Goal: Task Accomplishment & Management: Complete application form

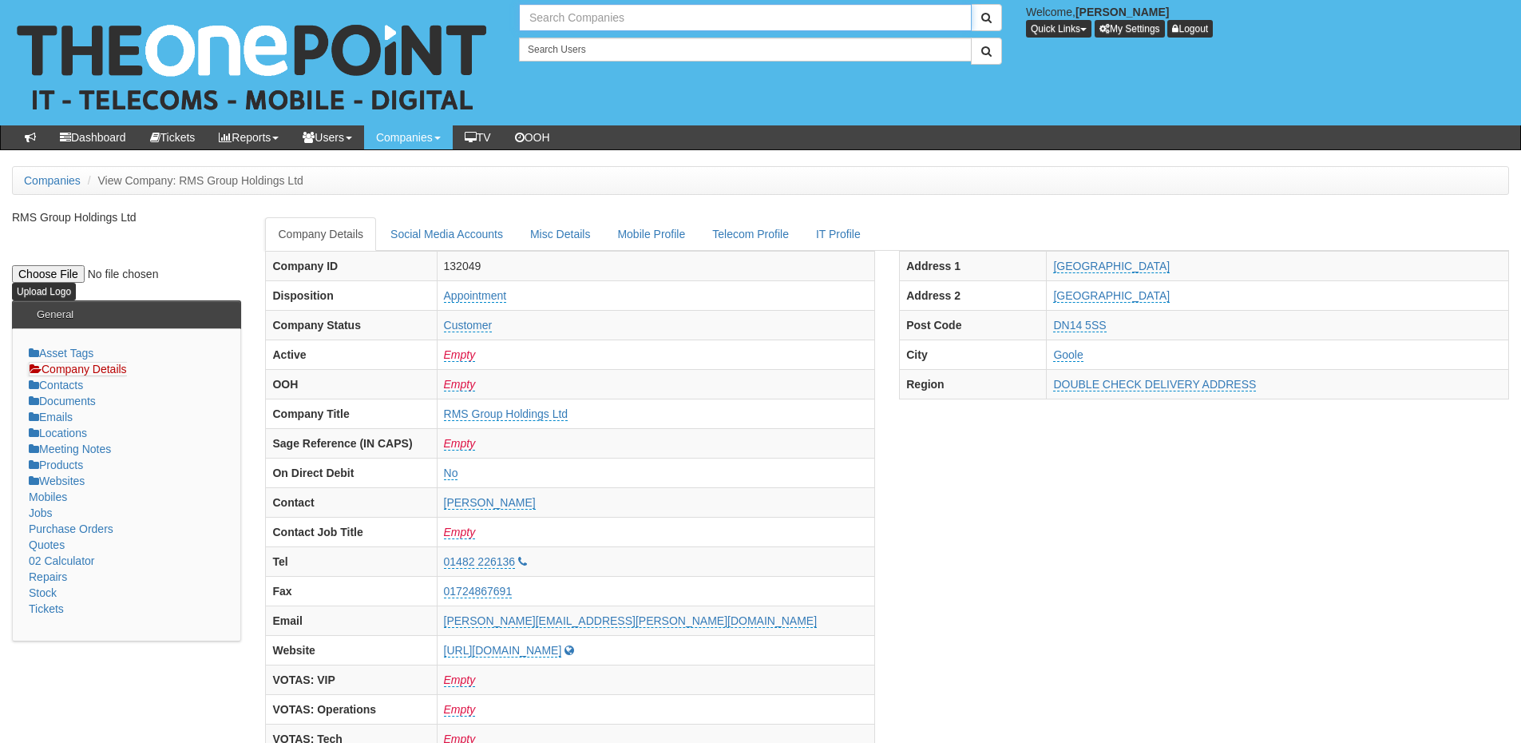
click at [579, 12] on input "text" at bounding box center [745, 17] width 453 height 27
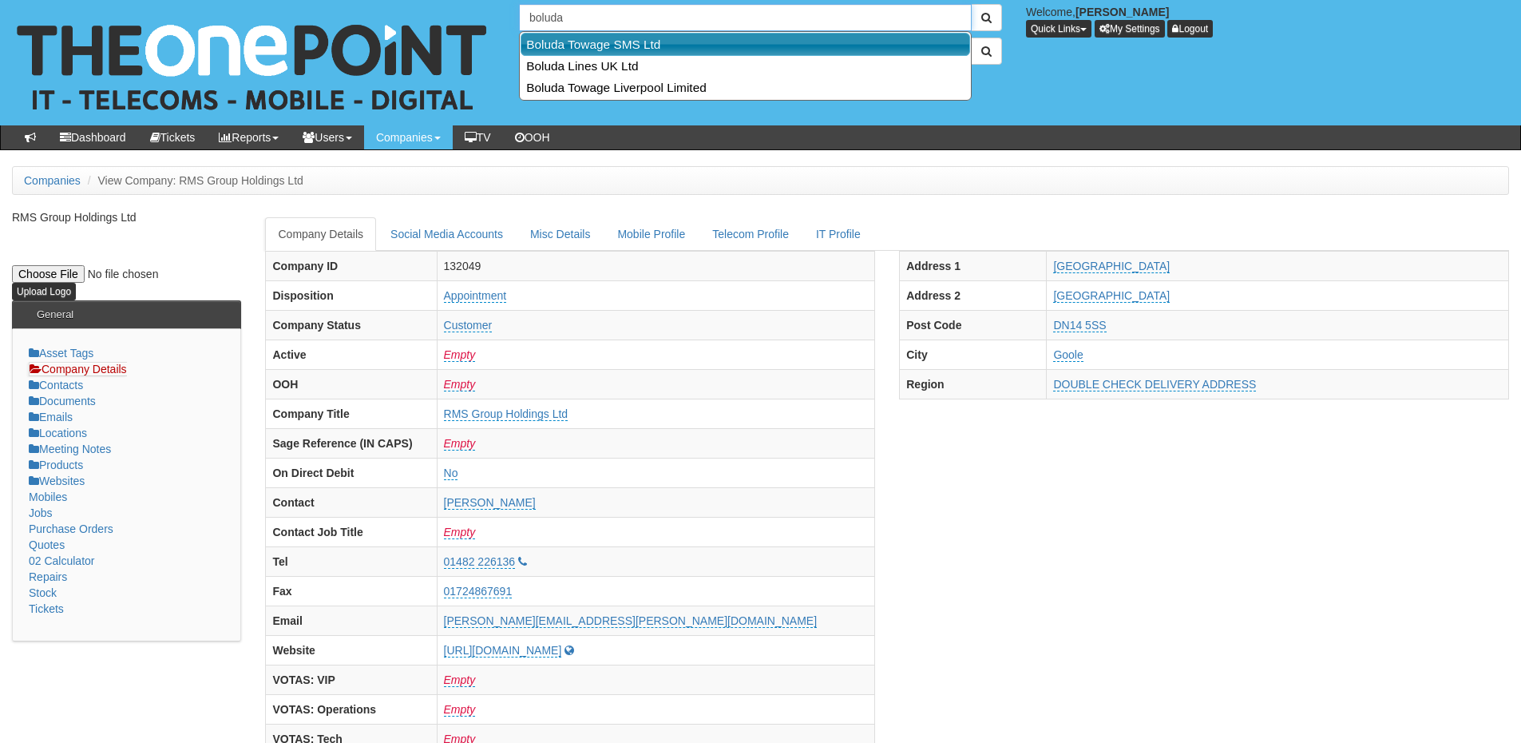
click at [587, 44] on link "Boluda Towage SMS Ltd" at bounding box center [746, 44] width 450 height 23
type input "Boluda Towage SMS Ltd"
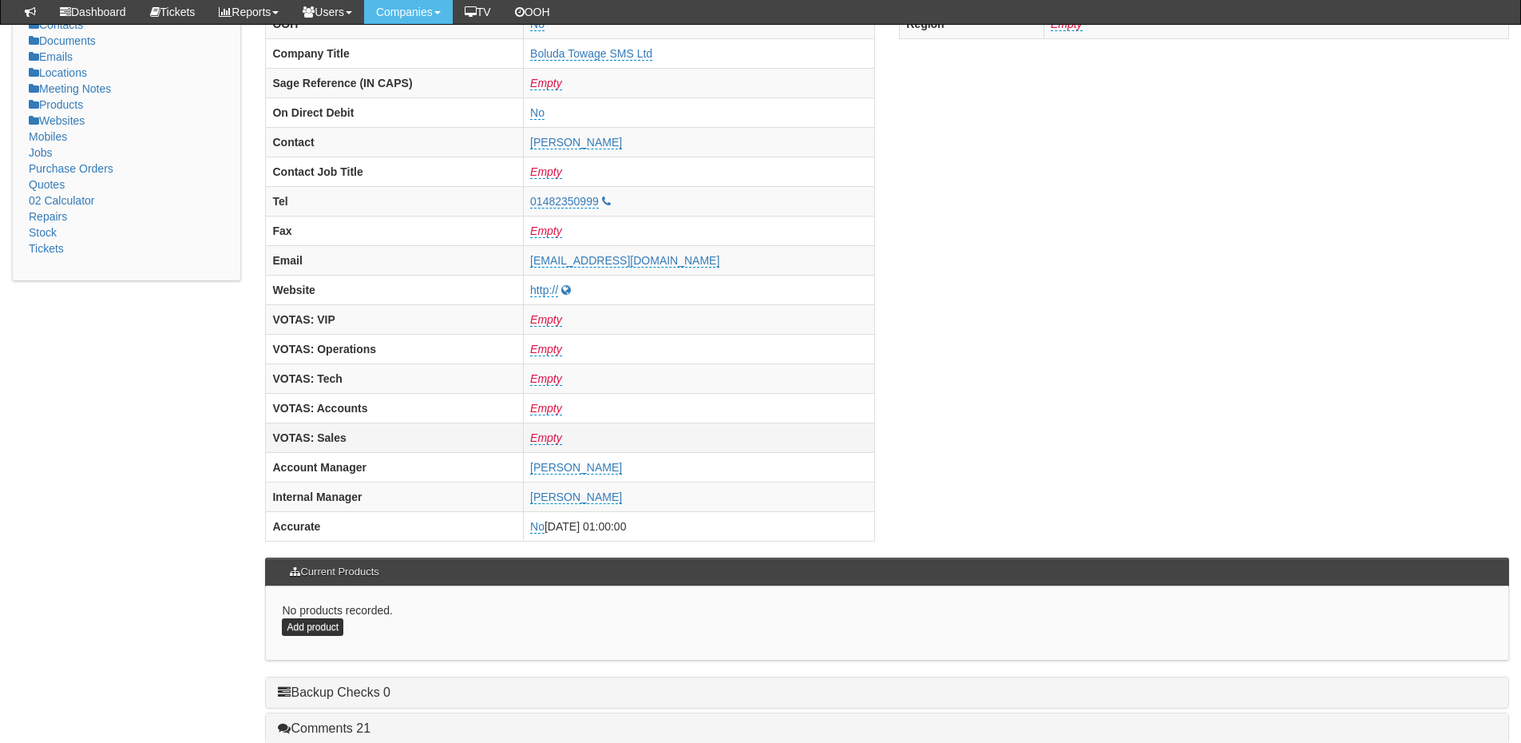
scroll to position [665, 0]
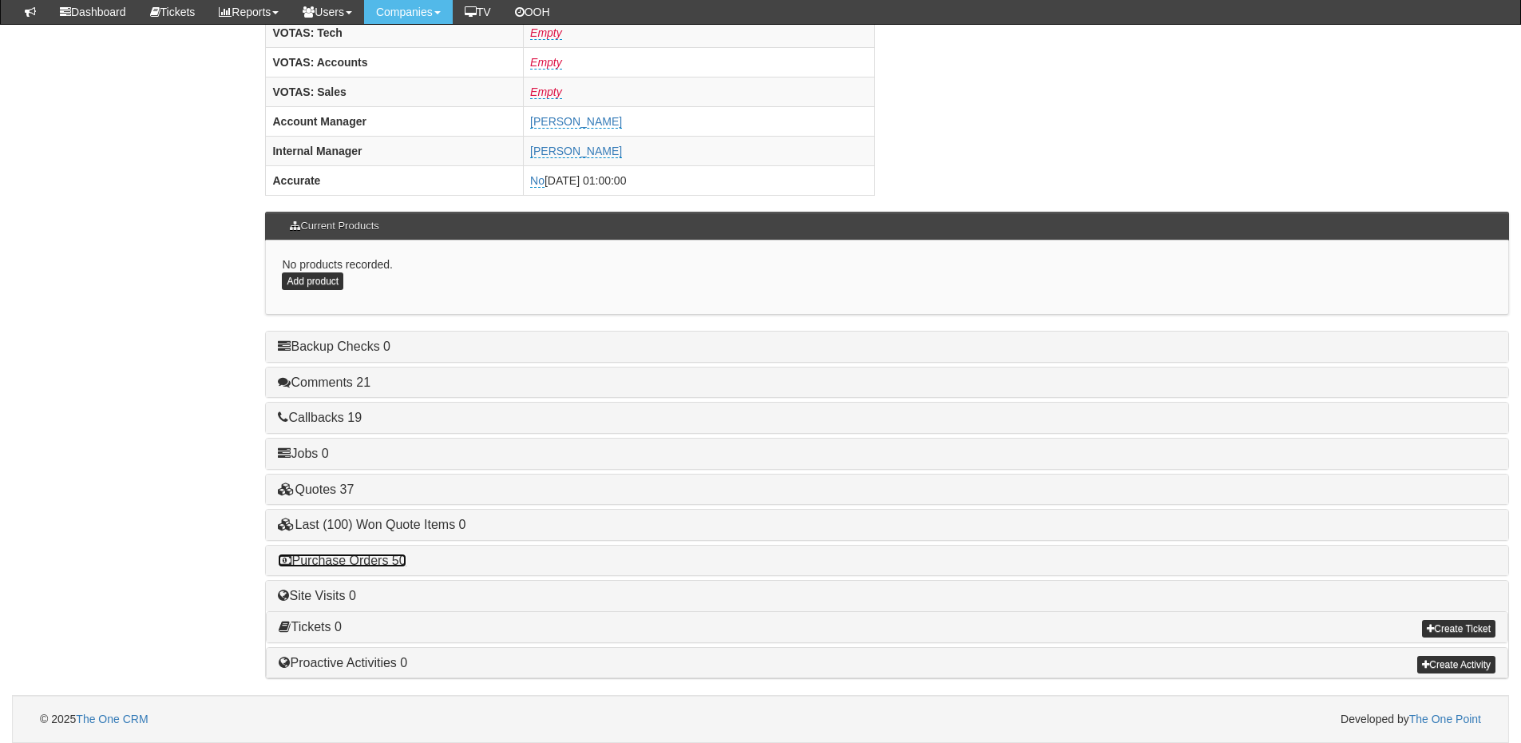
click at [366, 561] on link "Purchase Orders 50" at bounding box center [342, 560] width 128 height 14
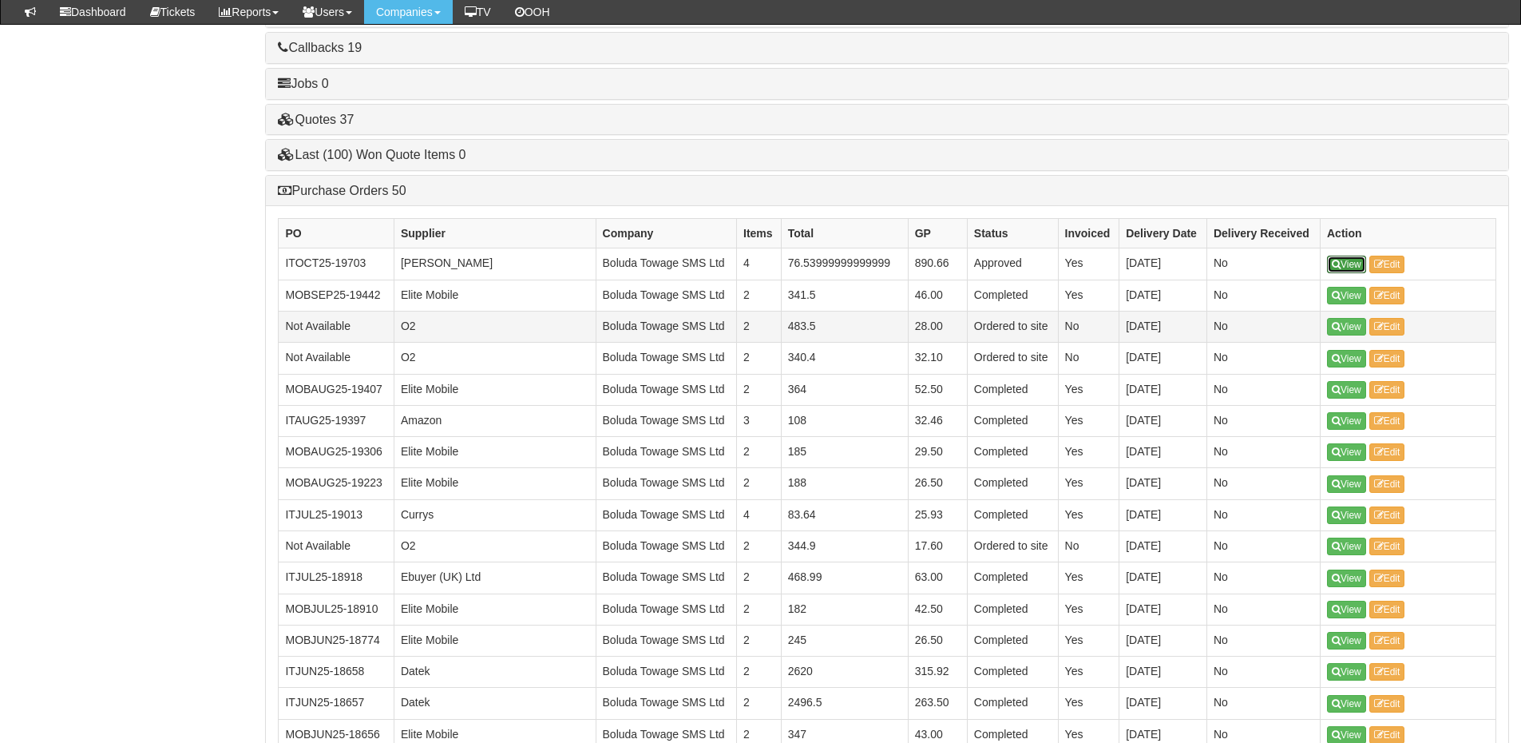
scroll to position [1064, 0]
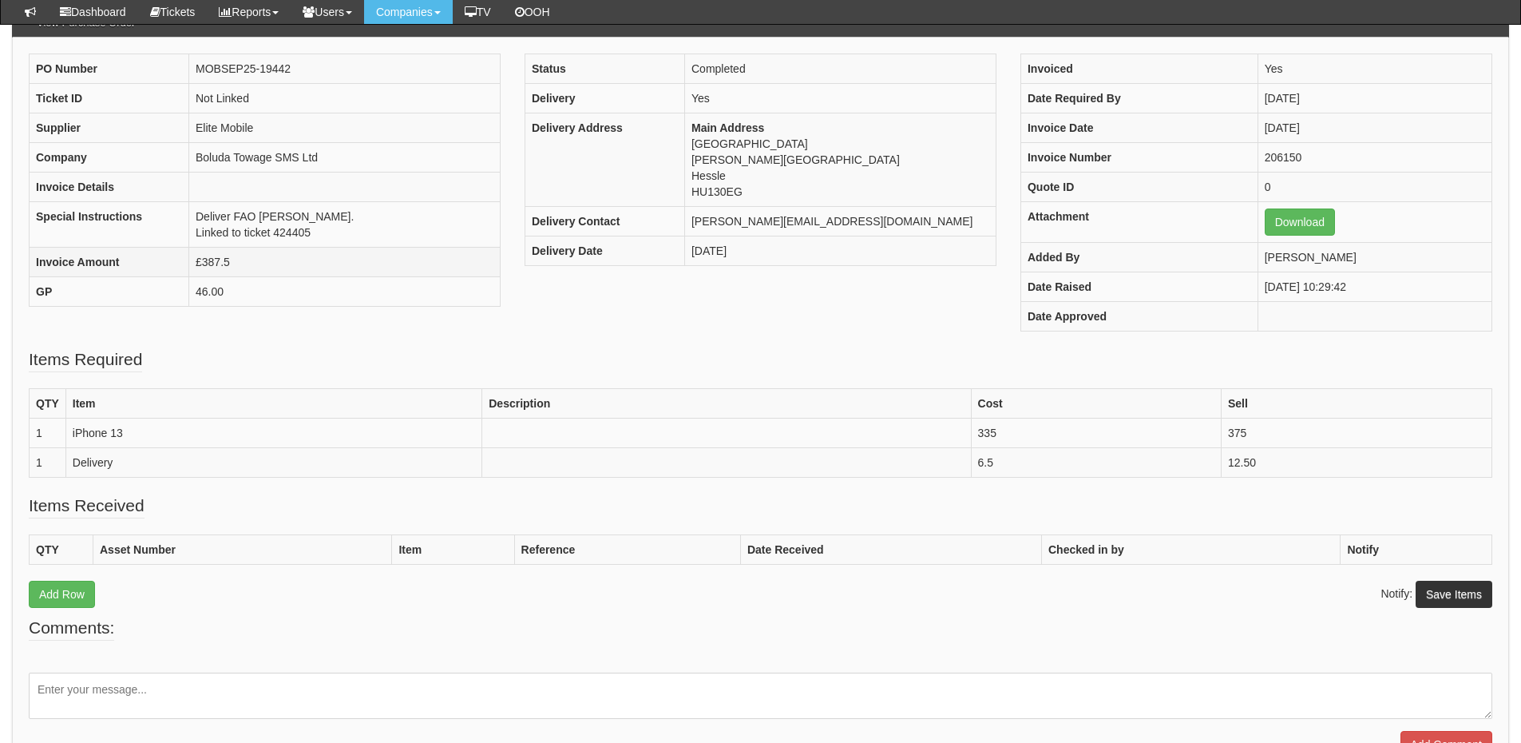
scroll to position [159, 0]
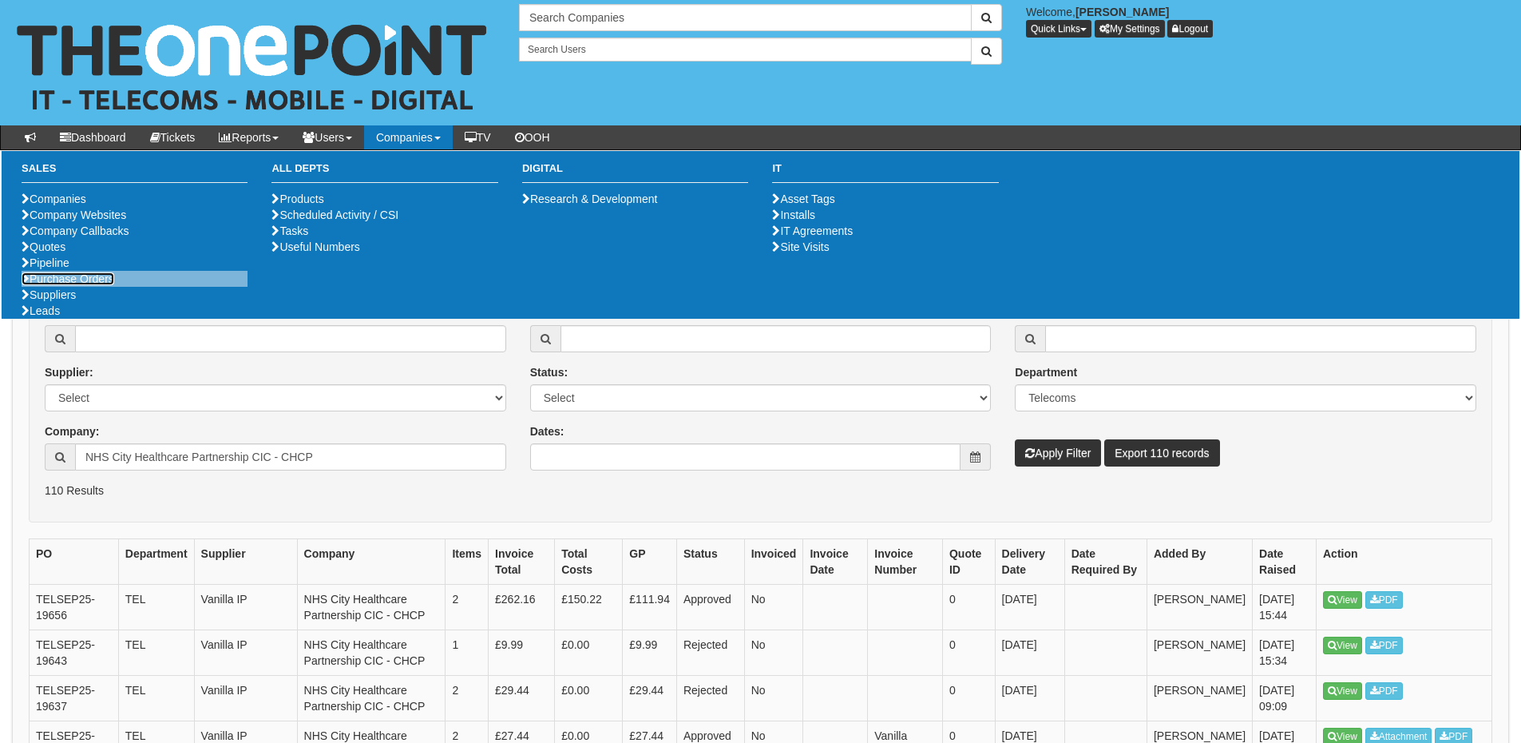
click at [97, 285] on link "Purchase Orders" at bounding box center [68, 278] width 93 height 13
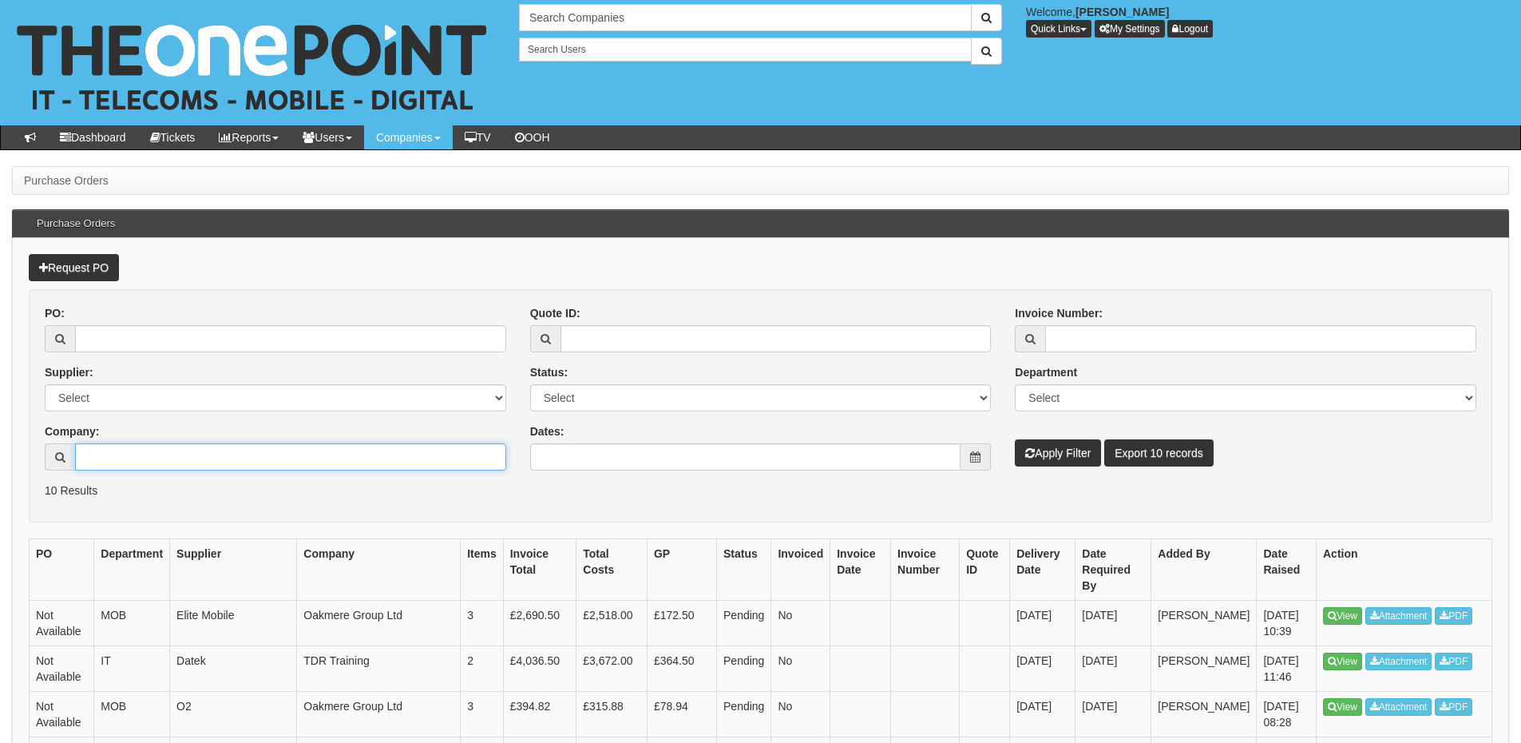
click at [181, 450] on input "Company:" at bounding box center [290, 456] width 431 height 27
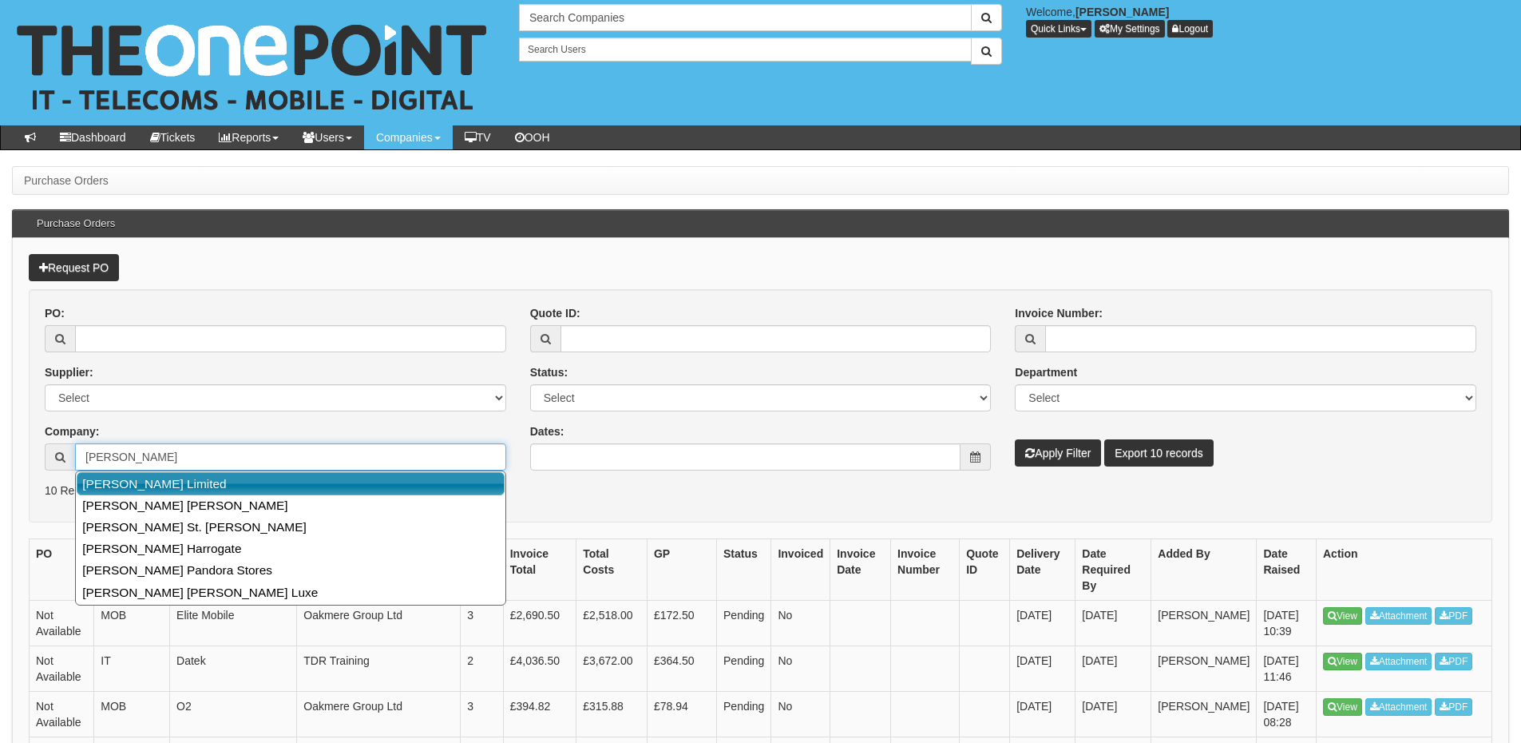
click at [168, 487] on link "[PERSON_NAME] Limited" at bounding box center [291, 483] width 428 height 23
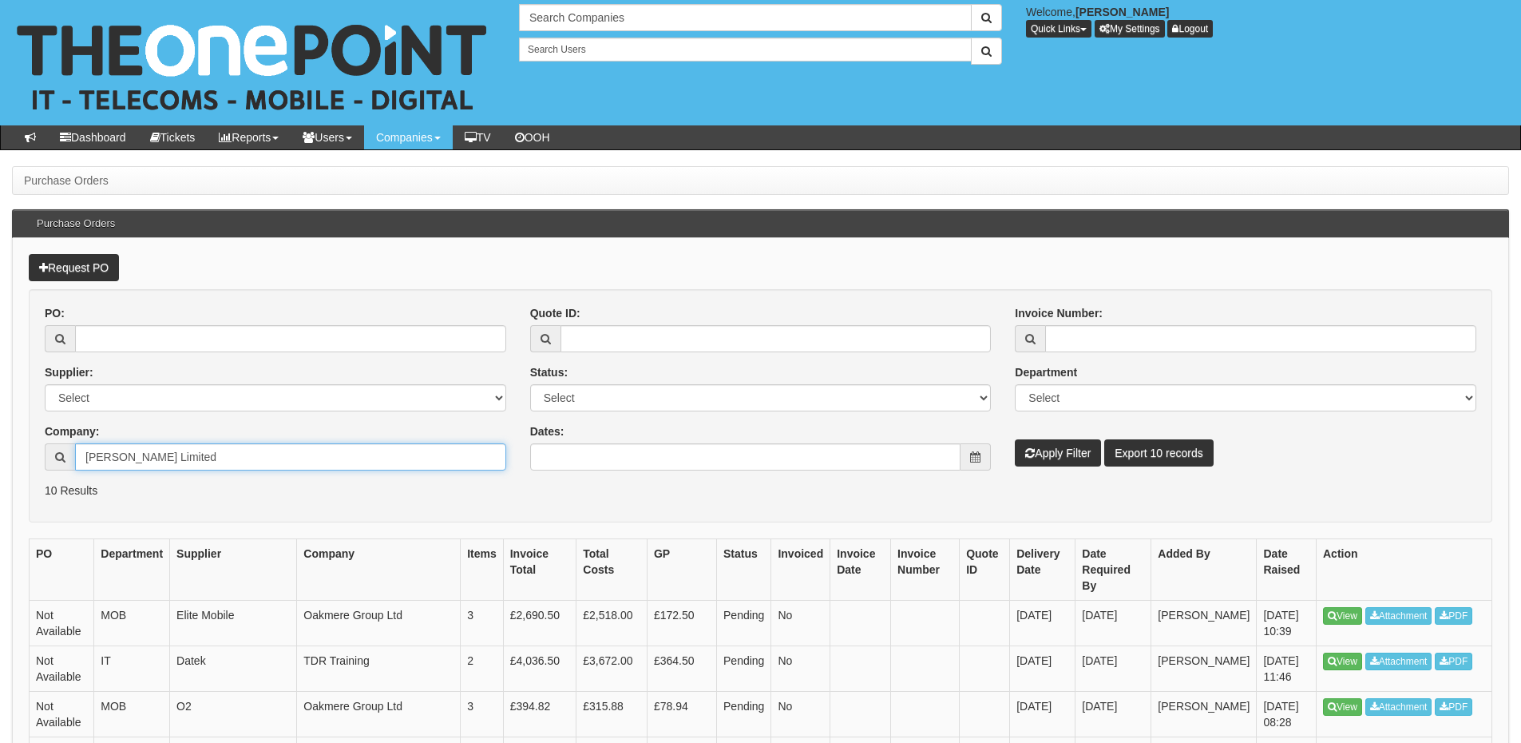
type input "[PERSON_NAME] Limited"
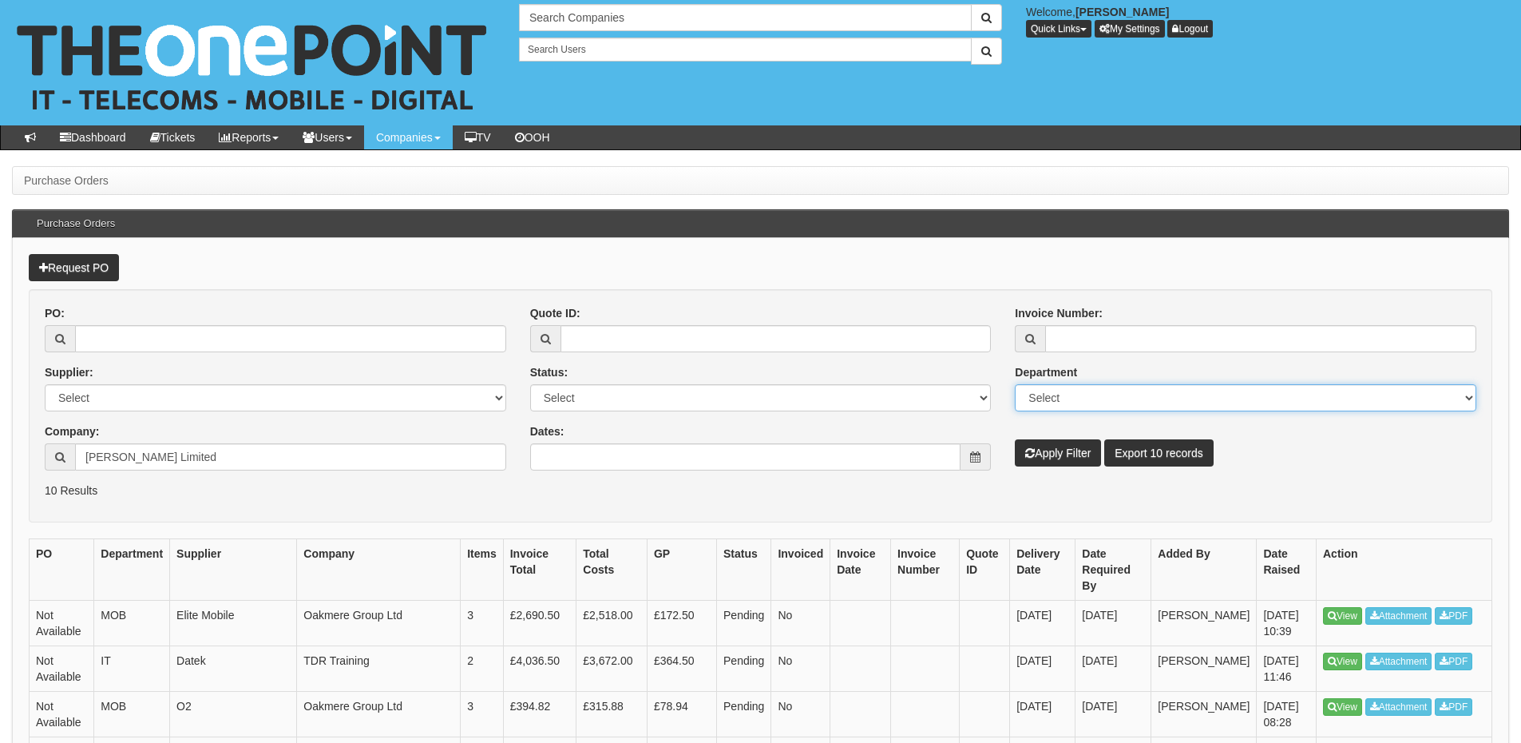
click at [1129, 409] on select "Select Mobiles IT Telecoms Marketing Digital Internal" at bounding box center [1246, 397] width 462 height 27
select select "TEL"
click at [1015, 384] on select "Select Mobiles IT Telecoms Marketing Digital Internal" at bounding box center [1246, 397] width 462 height 27
click at [1054, 447] on button "Apply Filter" at bounding box center [1058, 452] width 86 height 27
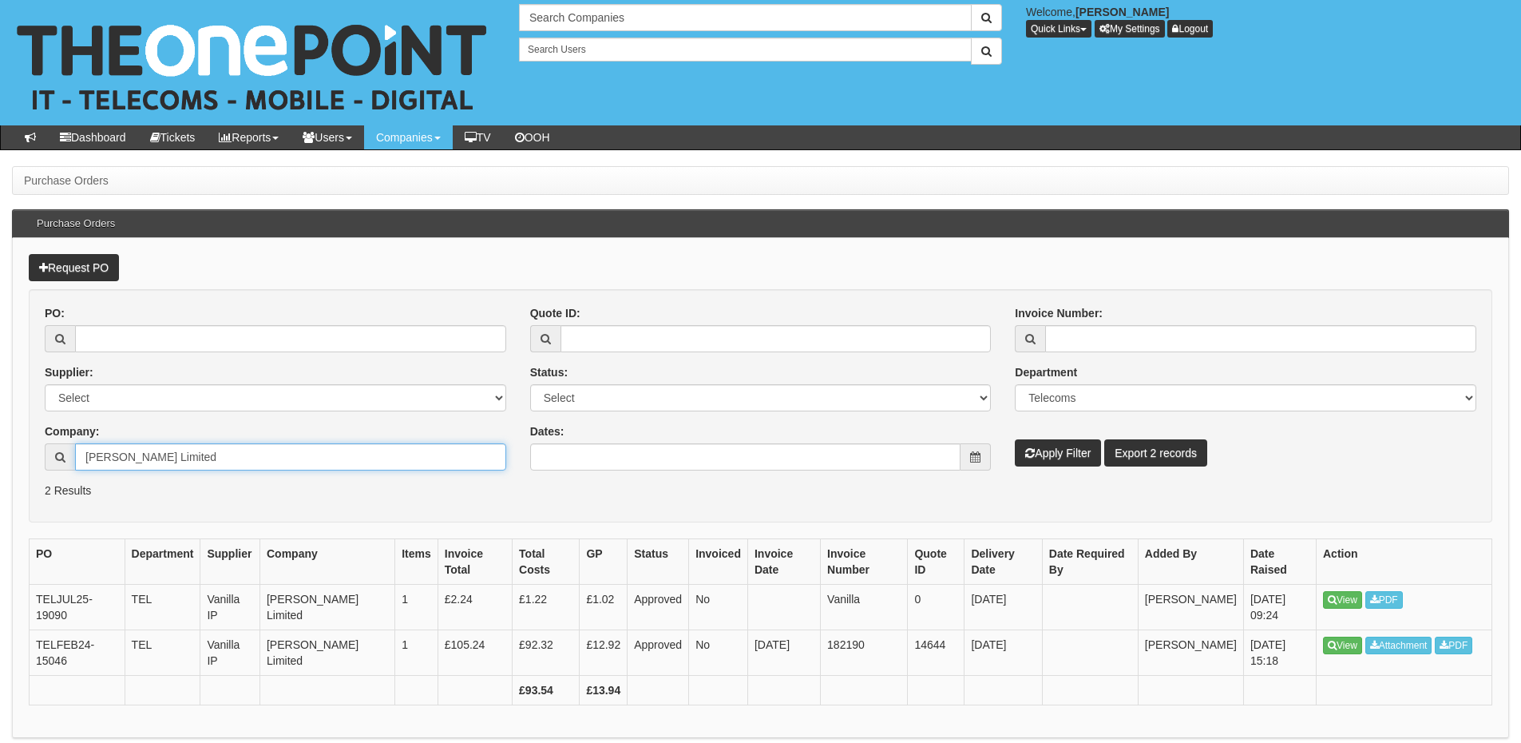
drag, startPoint x: 260, startPoint y: 465, endPoint x: 63, endPoint y: 463, distance: 197.2
click at [63, 463] on div "Hugh Rice Limited" at bounding box center [276, 456] width 462 height 27
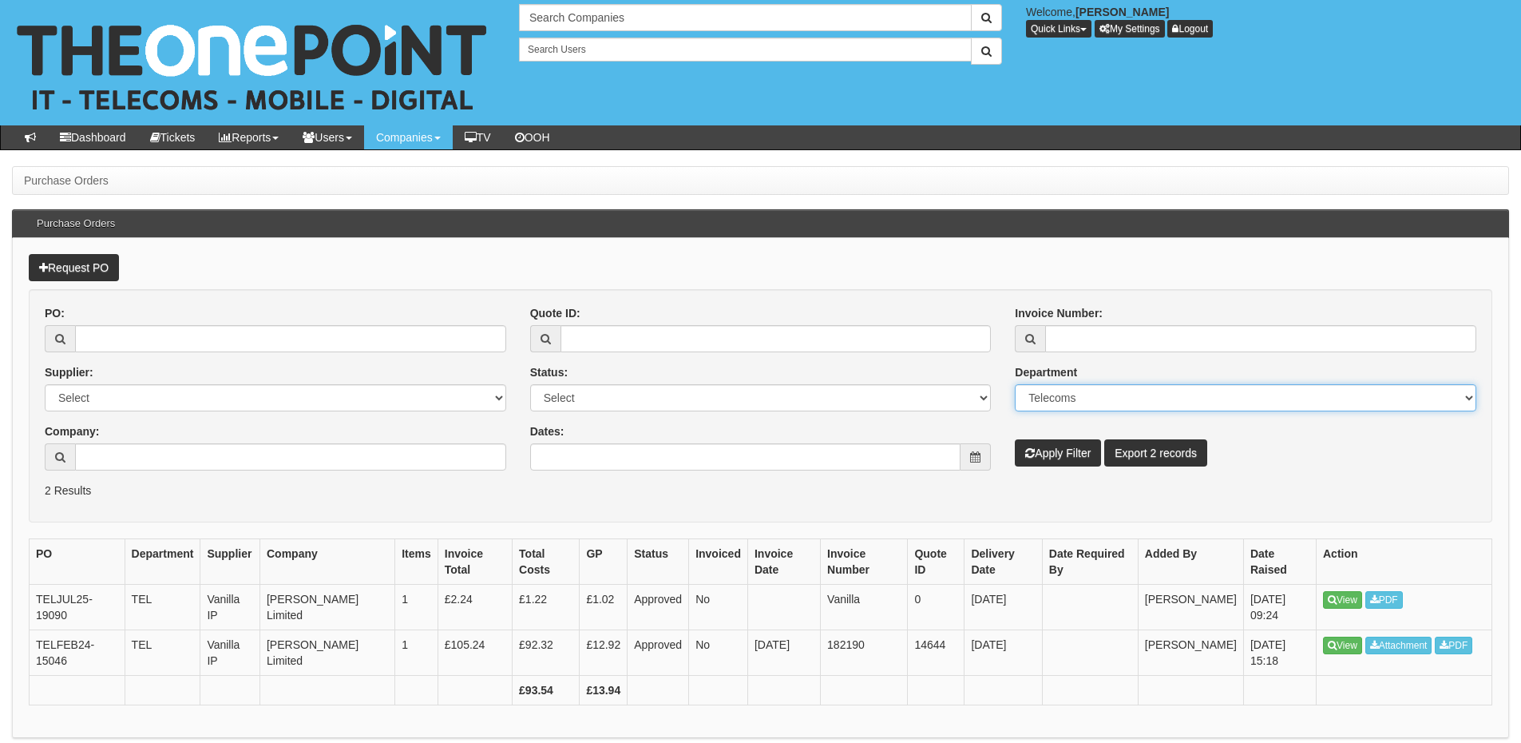
drag, startPoint x: 1098, startPoint y: 399, endPoint x: 1001, endPoint y: 402, distance: 96.7
click at [1001, 402] on div "PO: Supplier: Select 123 REG.co.uk 1Password 3 4Gon AA Jones Electric Ltd Abzor…" at bounding box center [761, 393] width 1456 height 177
click at [1115, 396] on select "Select Mobiles IT Telecoms Marketing Digital Internal" at bounding box center [1246, 397] width 462 height 27
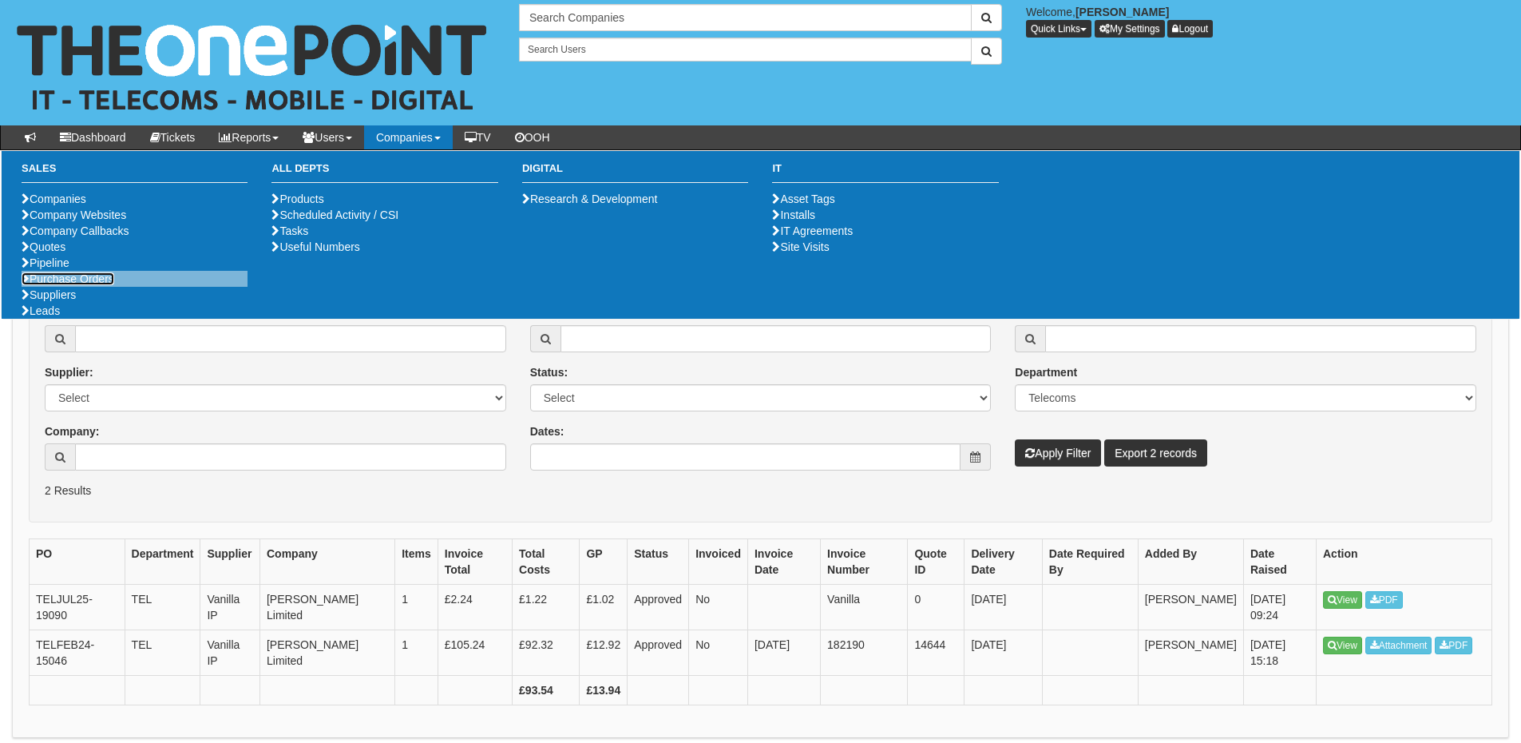
click at [73, 285] on link "Purchase Orders" at bounding box center [68, 278] width 93 height 13
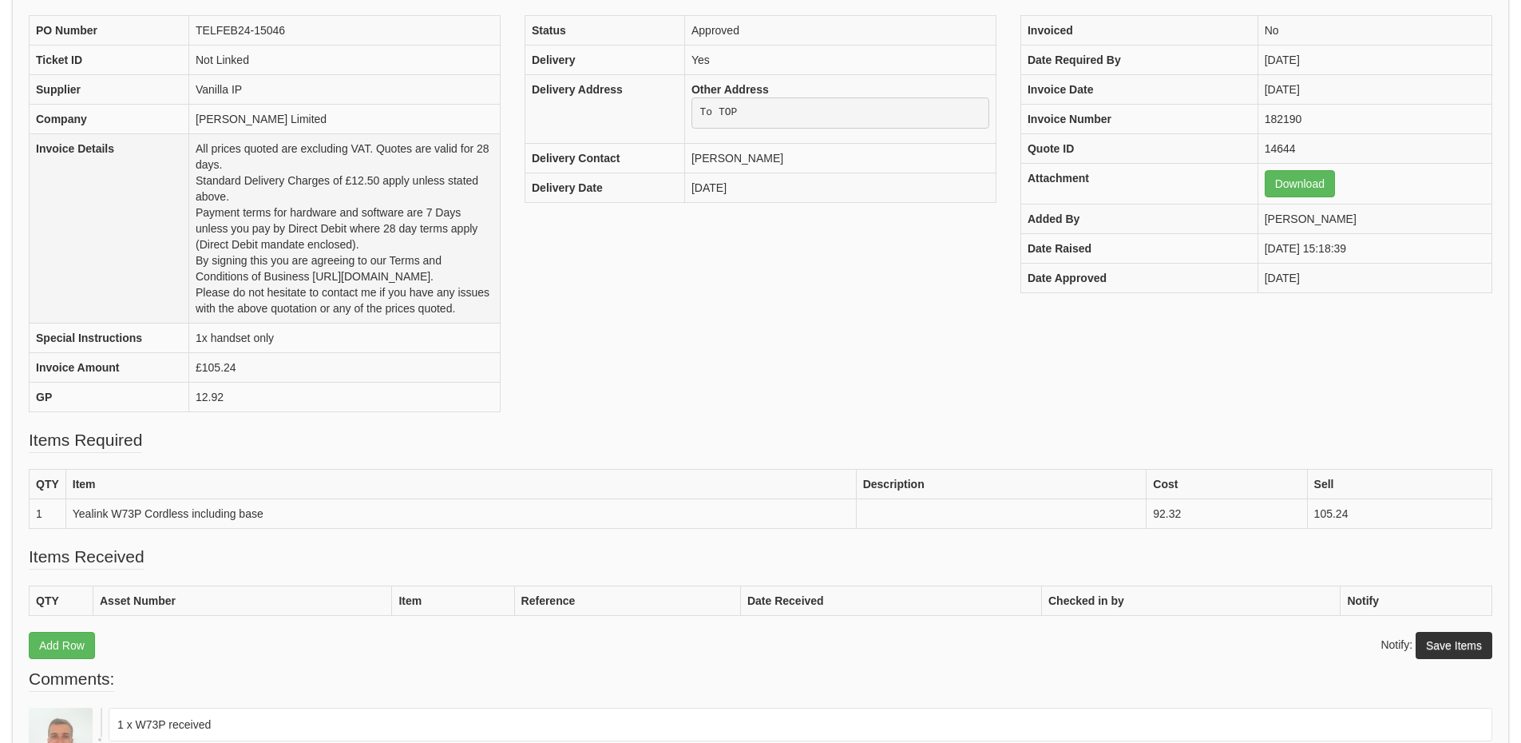
scroll to position [240, 0]
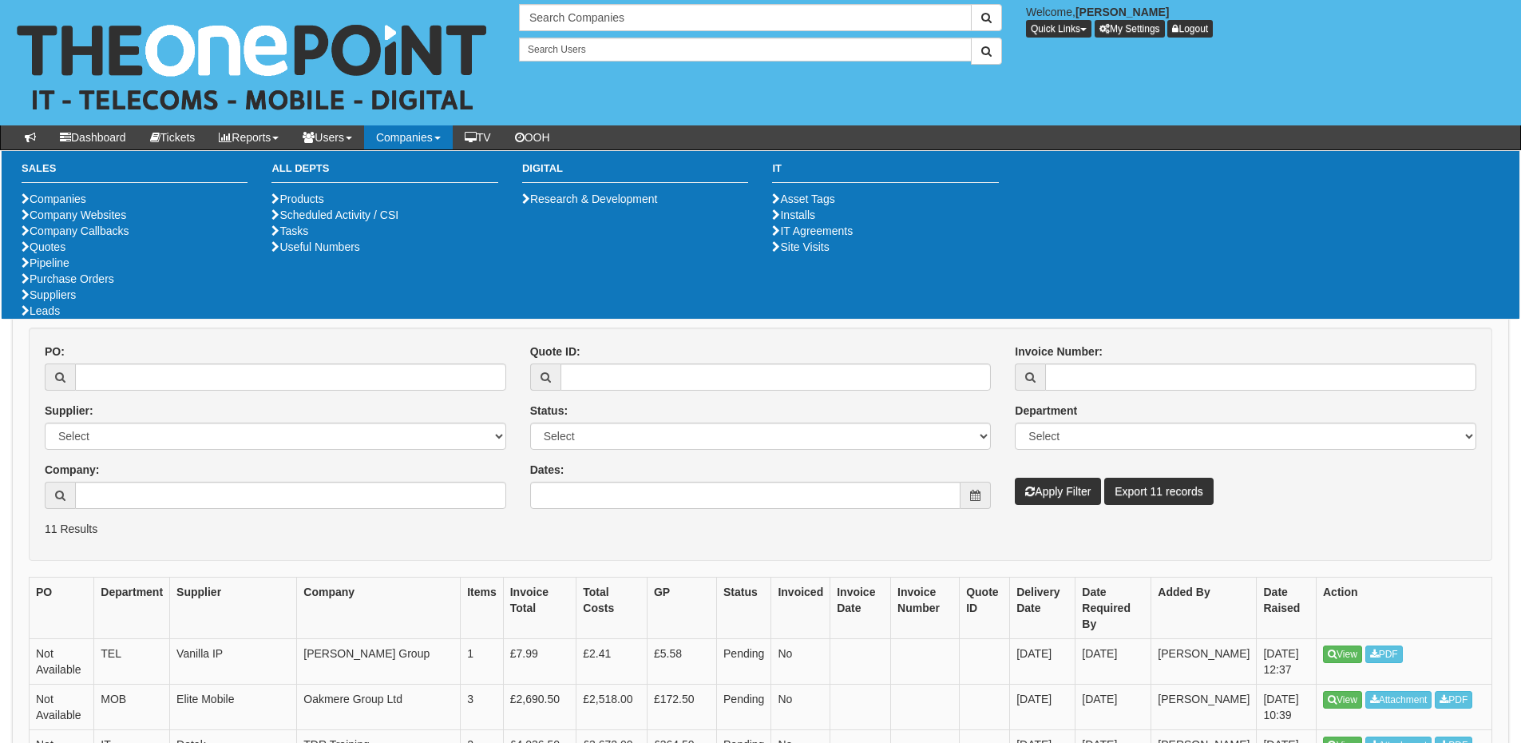
scroll to position [80, 0]
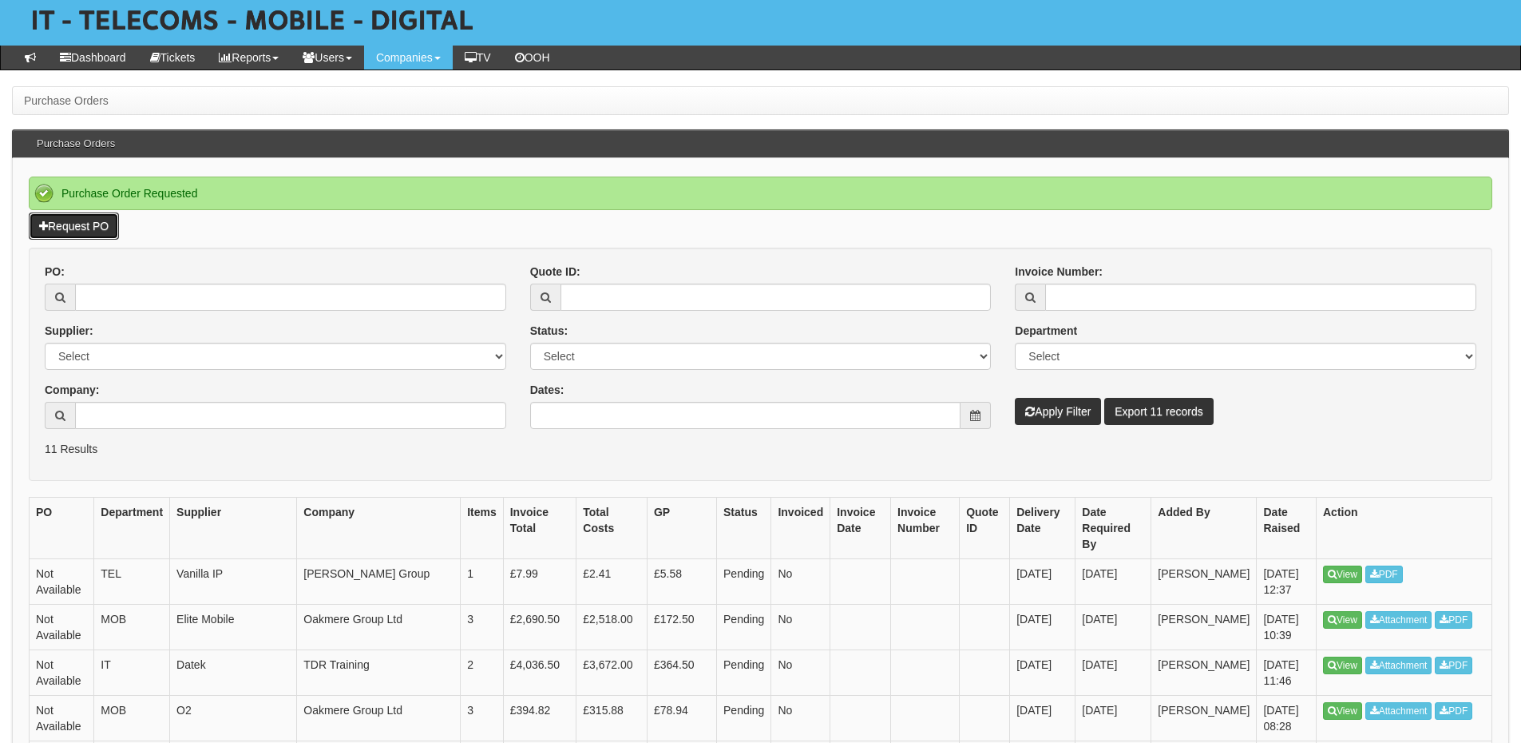
click at [79, 217] on link "Request PO" at bounding box center [74, 225] width 90 height 27
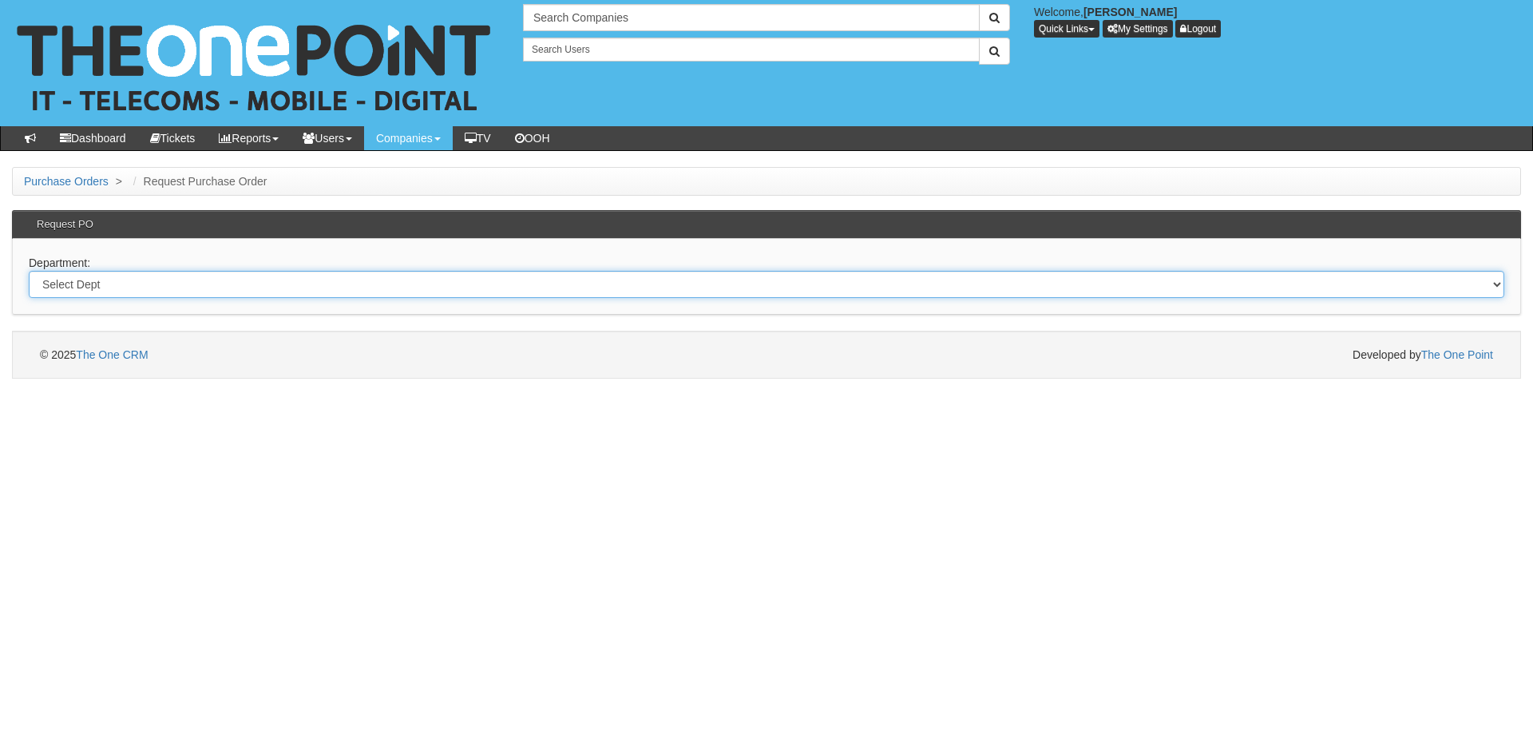
click at [146, 279] on select "Select Dept Digital Internal IT Mobiles Marketing Telecoms" at bounding box center [767, 284] width 1476 height 27
select select "?pipeID=&dept=MOB"
click at [29, 271] on select "Select Dept Digital Internal IT Mobiles Marketing Telecoms" at bounding box center [767, 284] width 1476 height 27
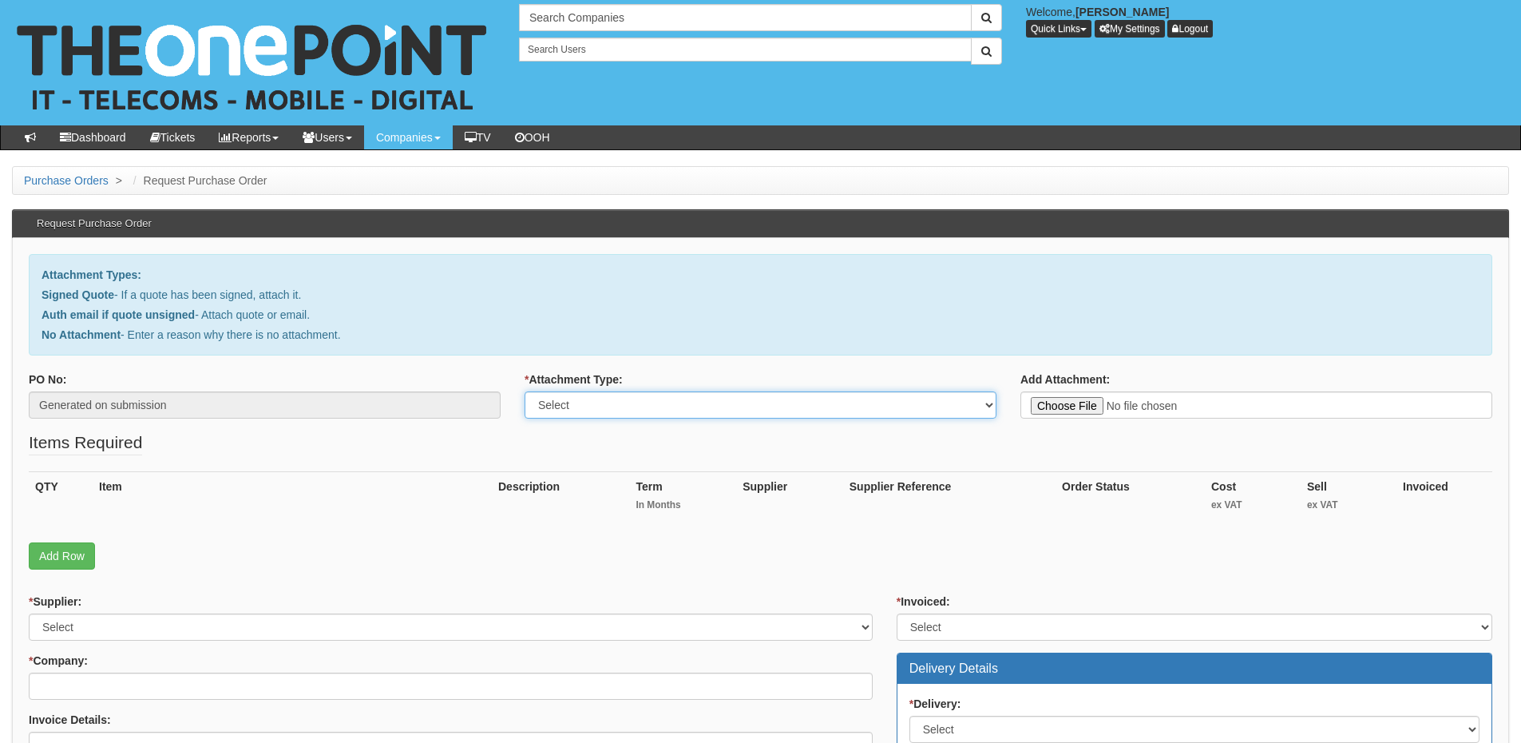
click at [602, 410] on select "Select Signed Quote Auth email with quote if unsigned No Attachment" at bounding box center [761, 404] width 472 height 27
select select "No Attachment"
click at [525, 391] on select "Select Signed Quote Auth email with quote if unsigned No Attachment" at bounding box center [761, 404] width 472 height 27
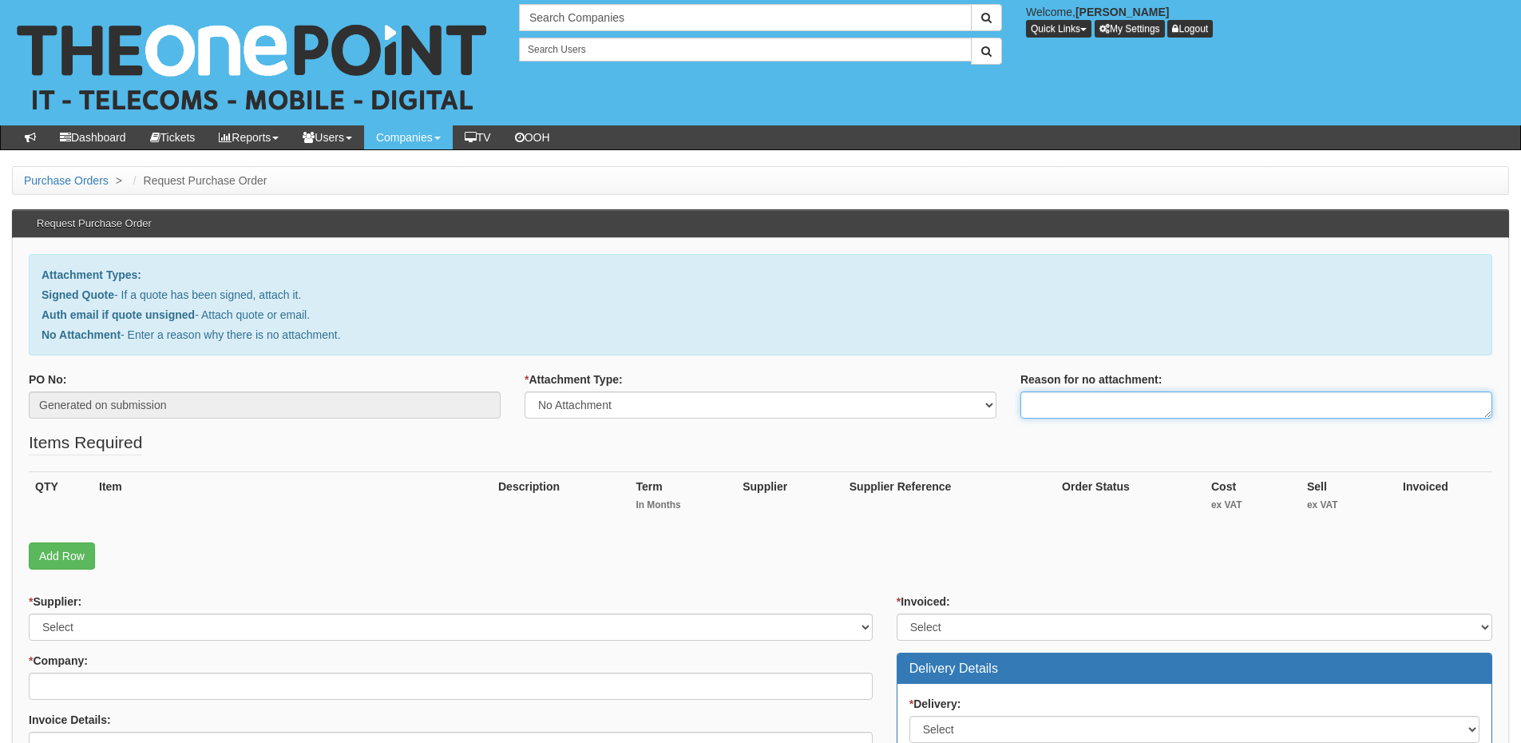
click at [1067, 404] on textarea "Reason for no attachment:" at bounding box center [1256, 404] width 472 height 27
type textarea "Linked to ticket 440304"
click at [81, 549] on link "Add Row" at bounding box center [62, 555] width 66 height 27
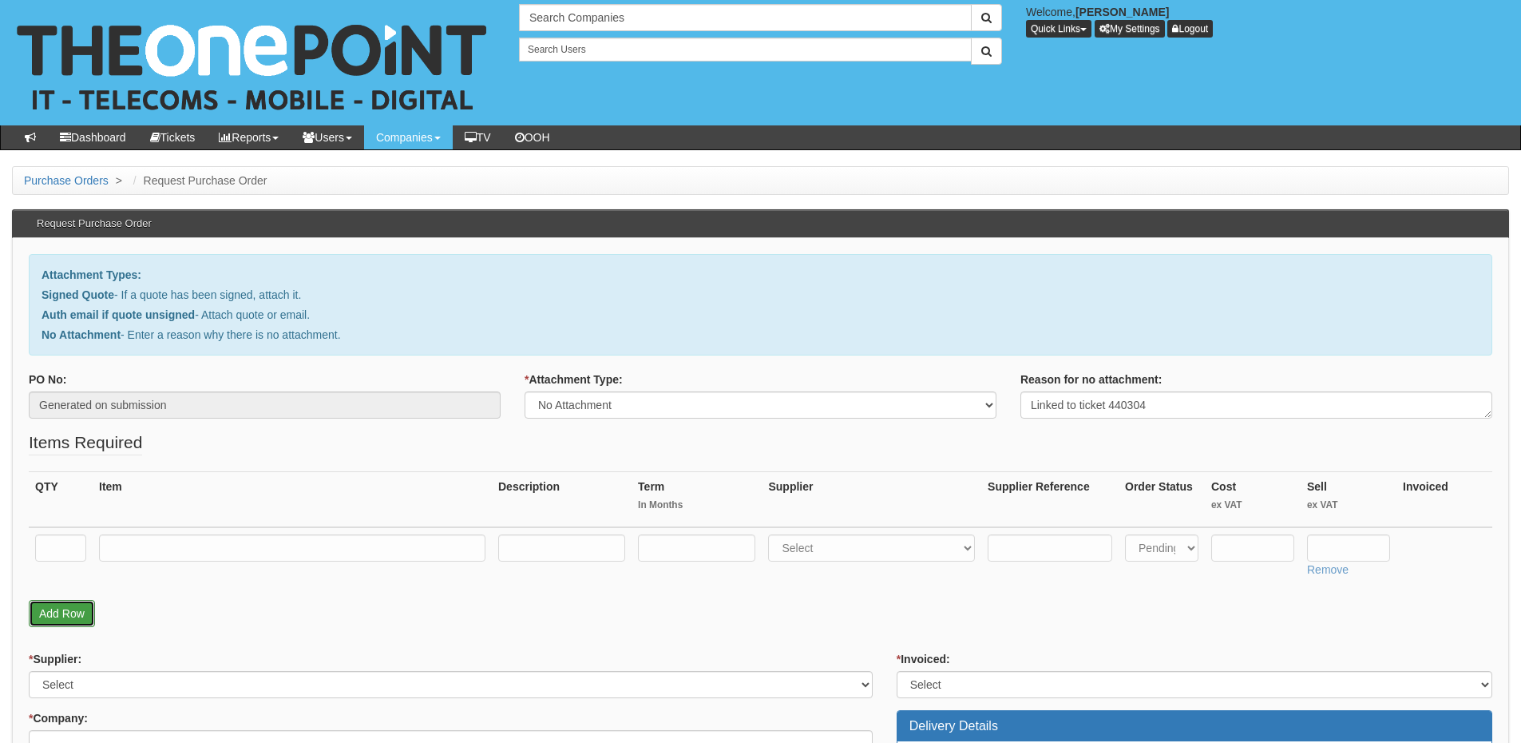
click at [73, 610] on link "Add Row" at bounding box center [62, 613] width 66 height 27
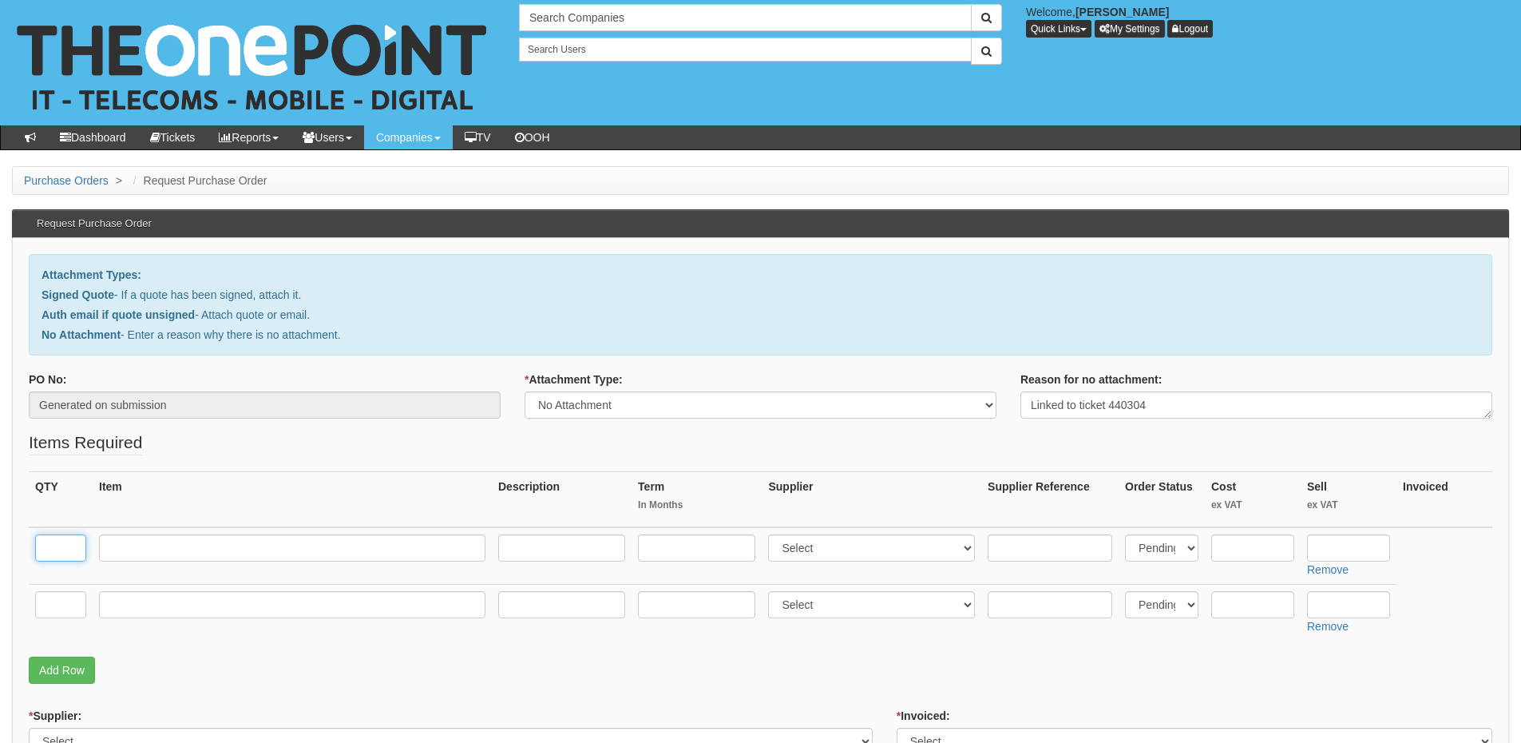
click at [49, 546] on input "text" at bounding box center [60, 547] width 51 height 27
type input "1"
click at [49, 605] on input "text" at bounding box center [60, 604] width 51 height 27
type input "1"
click at [145, 596] on input "text" at bounding box center [292, 604] width 386 height 27
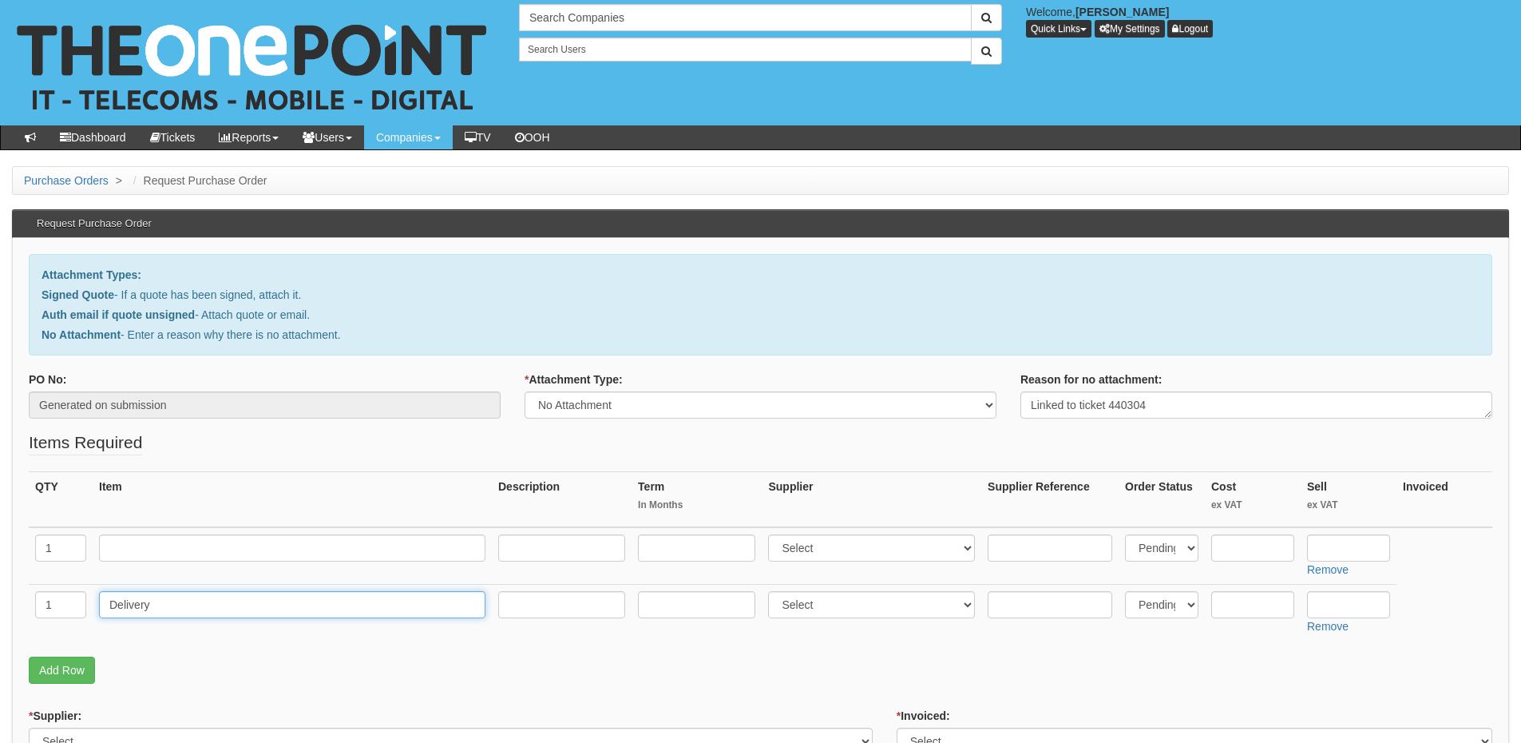
type input "Delivery"
click at [1357, 604] on input "text" at bounding box center [1348, 604] width 83 height 27
type input "12.50"
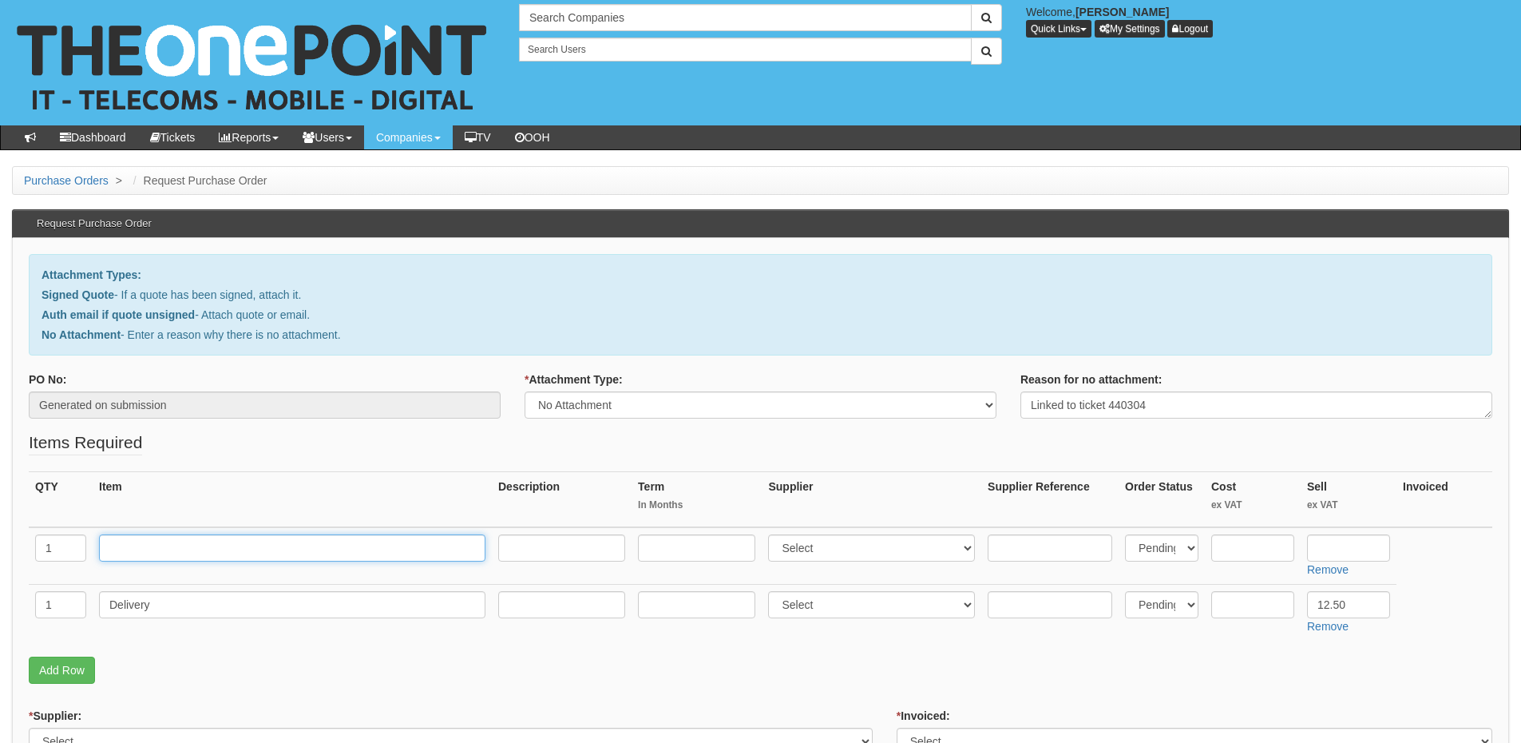
click at [173, 540] on input "text" at bounding box center [292, 547] width 386 height 27
type input "iPhone 13 128GB"
click at [1353, 545] on input "text" at bounding box center [1348, 547] width 83 height 27
click at [1253, 543] on input "text" at bounding box center [1252, 547] width 83 height 27
click at [1325, 537] on input "text" at bounding box center [1348, 547] width 83 height 27
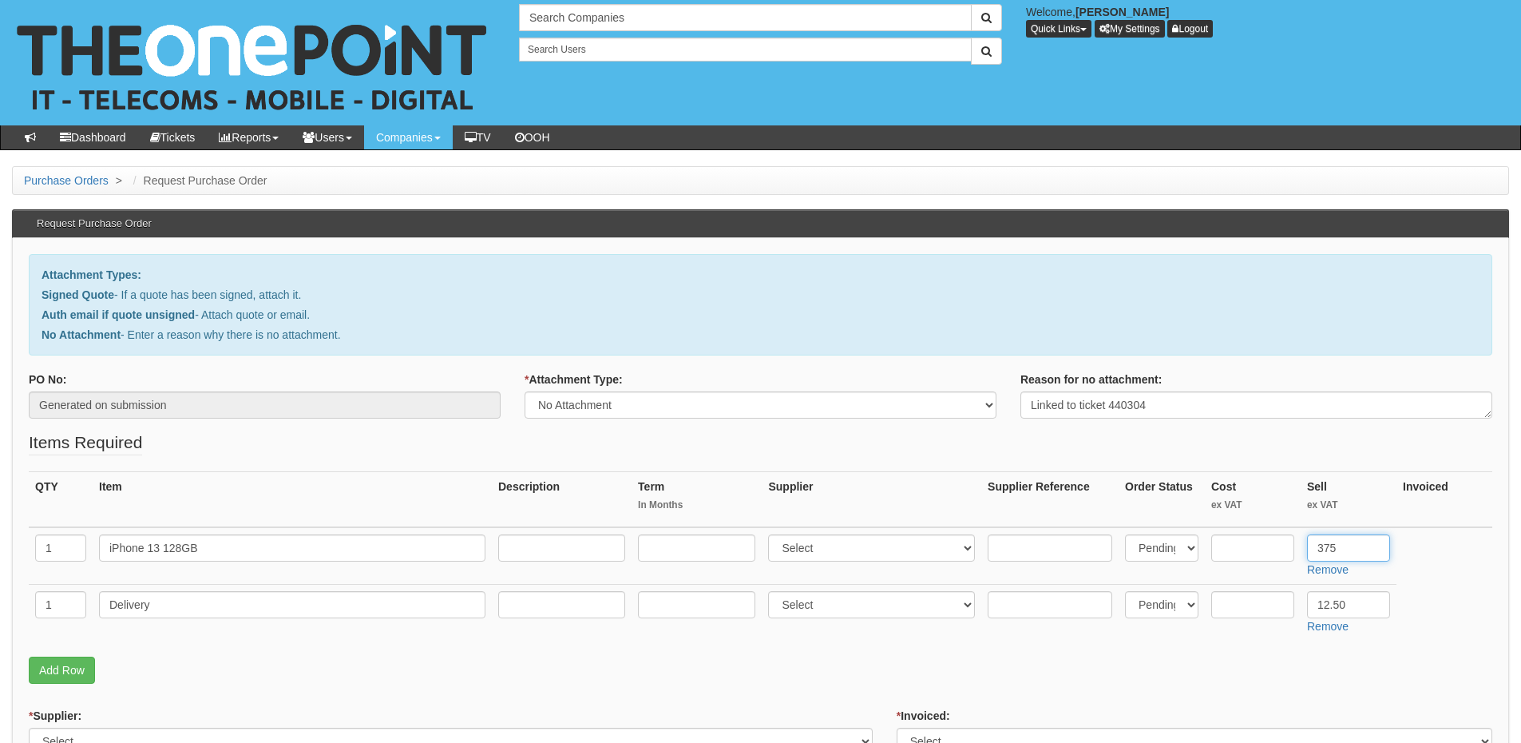
type input "375"
click at [1258, 565] on td at bounding box center [1253, 555] width 96 height 57
click at [1250, 544] on input "text" at bounding box center [1252, 547] width 83 height 27
type input "335.20"
click at [806, 551] on select "Select 123 REG.co.uk 1Password 3 4Gon AA Jones Electric Ltd Abzorb Access Group…" at bounding box center [871, 547] width 207 height 27
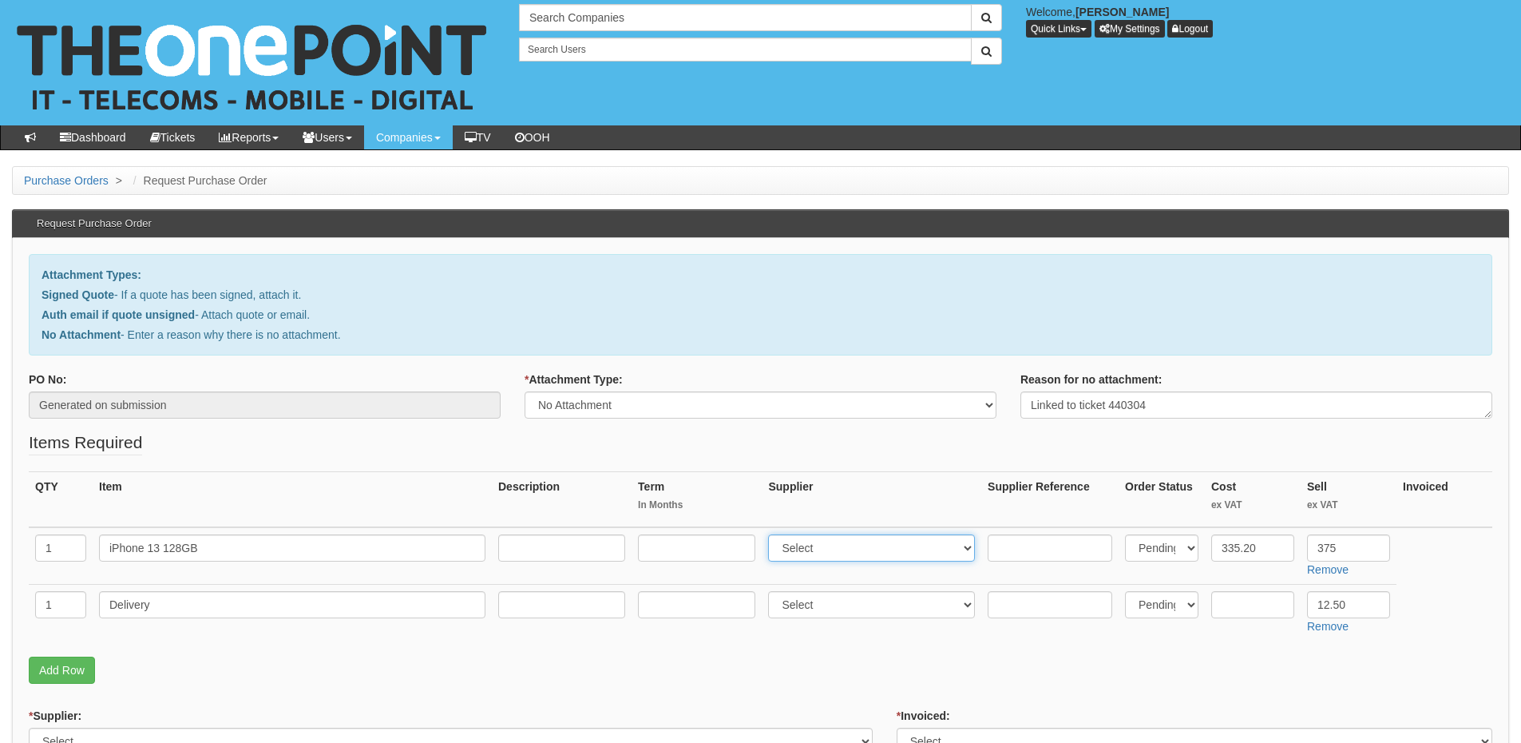
select select "260"
click at [772, 534] on select "Select 123 REG.co.uk 1Password 3 4Gon AA Jones Electric Ltd Abzorb Access Group…" at bounding box center [871, 547] width 207 height 27
click at [1011, 542] on input "text" at bounding box center [1050, 547] width 125 height 27
paste input "CC94041"
type input "CC94041"
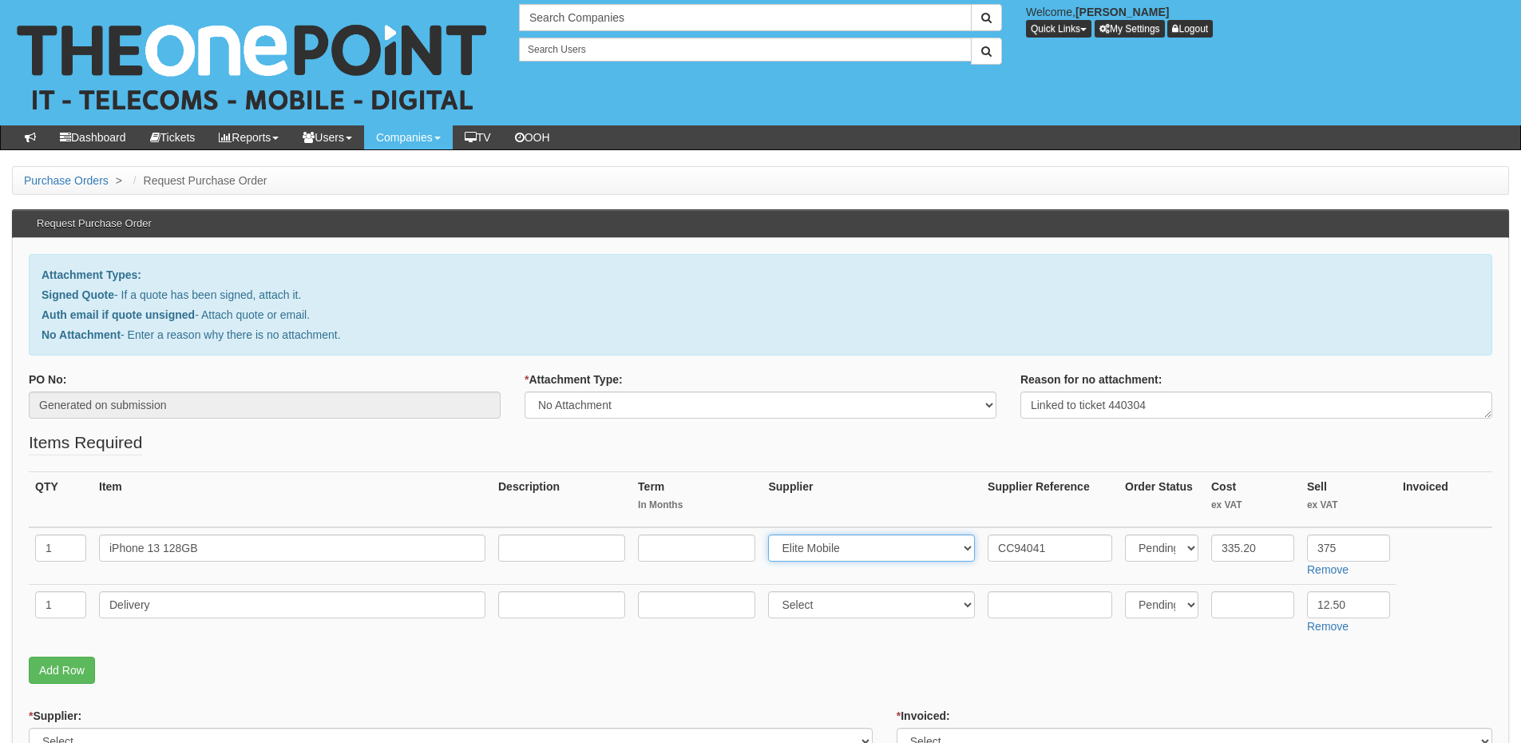
click at [901, 541] on select "Select 123 REG.co.uk 1Password 3 4Gon AA Jones Electric Ltd Abzorb Access Group…" at bounding box center [871, 547] width 207 height 27
select select "291"
click at [772, 534] on select "Select 123 REG.co.uk 1Password 3 4Gon AA Jones Electric Ltd Abzorb Access Group…" at bounding box center [871, 547] width 207 height 27
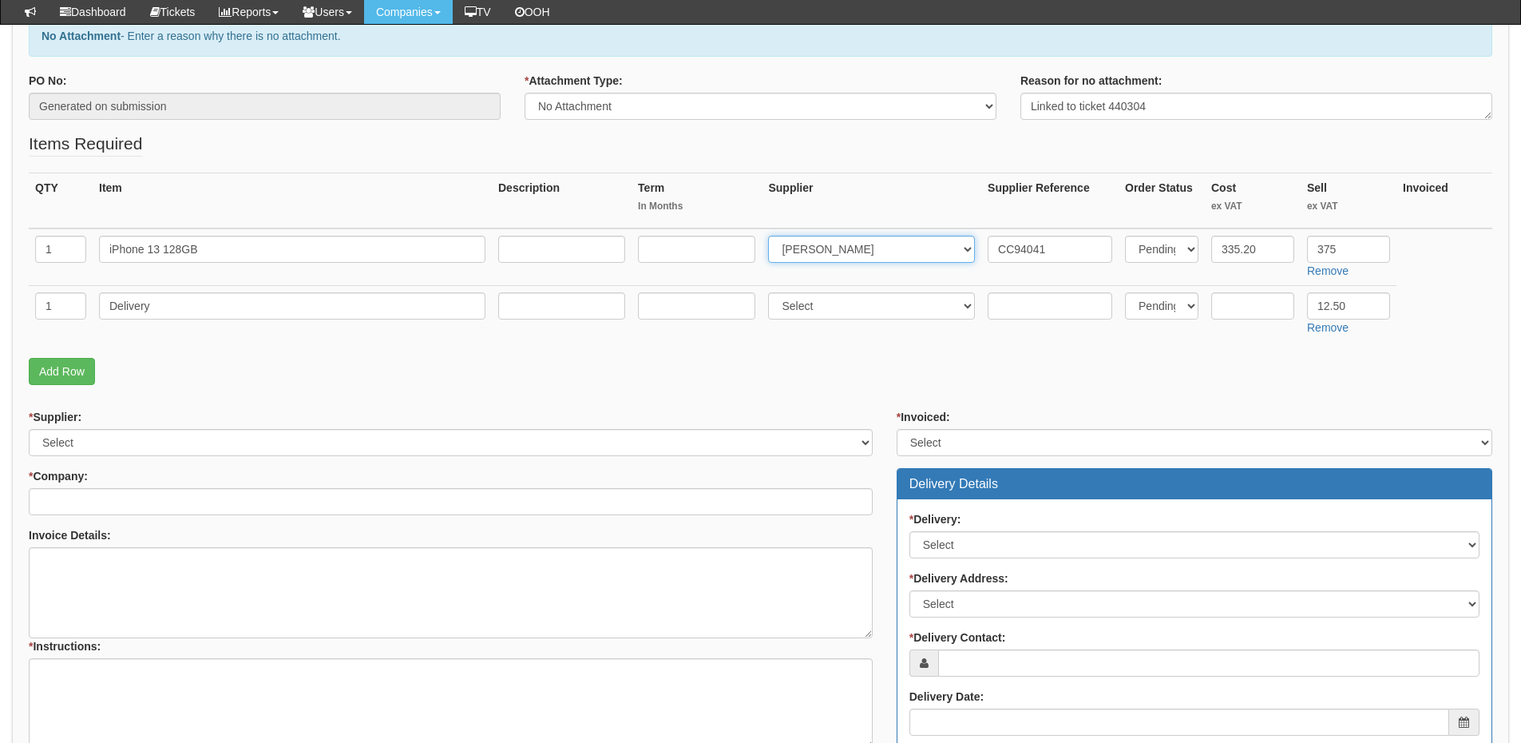
scroll to position [319, 0]
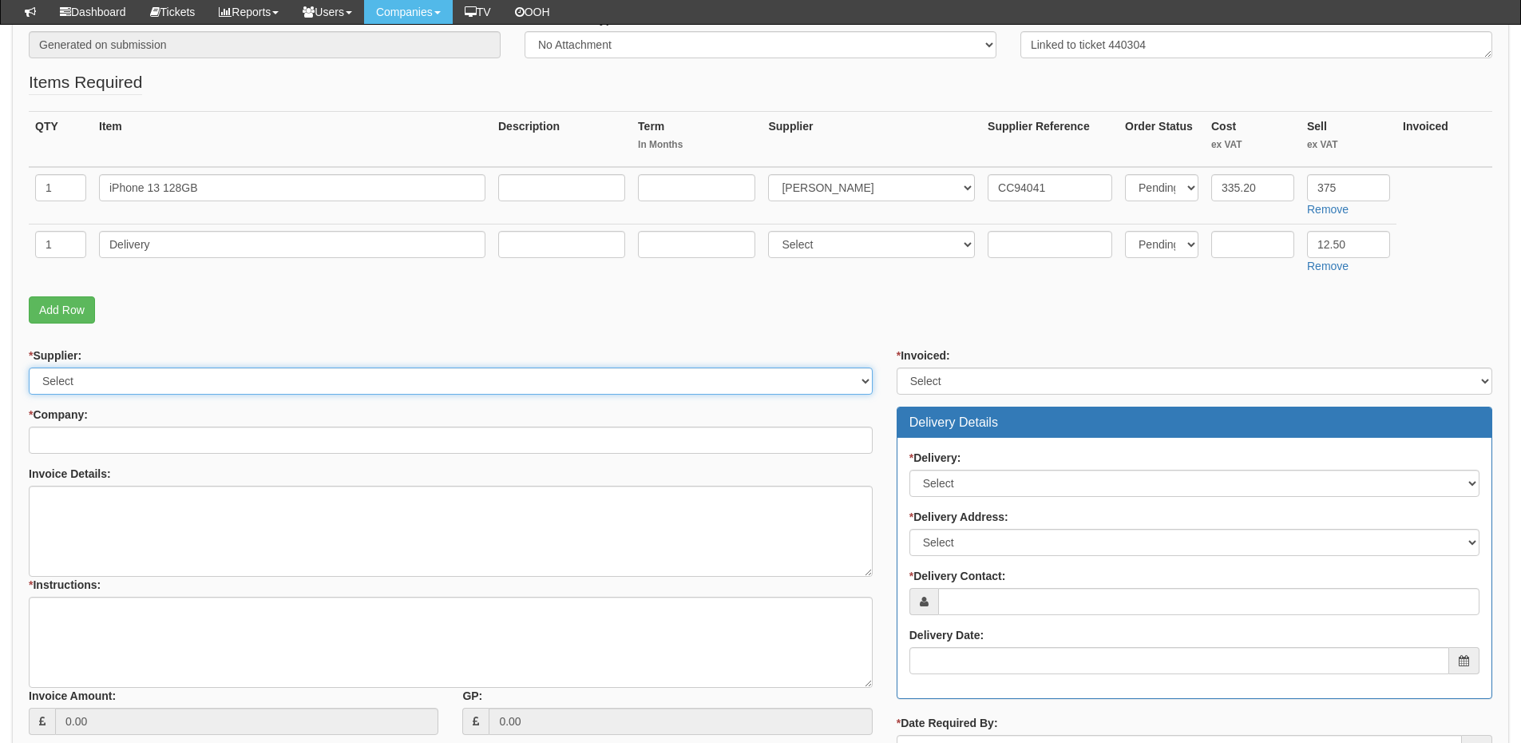
click at [110, 381] on select "Select 123 REG.co.uk 1Password 3 4Gon AA Jones Electric Ltd Abzorb Access Group…" at bounding box center [451, 380] width 844 height 27
select select "291"
click at [29, 367] on select "Select 123 REG.co.uk 1Password 3 4Gon AA Jones Electric Ltd Abzorb Access Group…" at bounding box center [451, 380] width 844 height 27
click at [110, 442] on input "* Company:" at bounding box center [451, 439] width 844 height 27
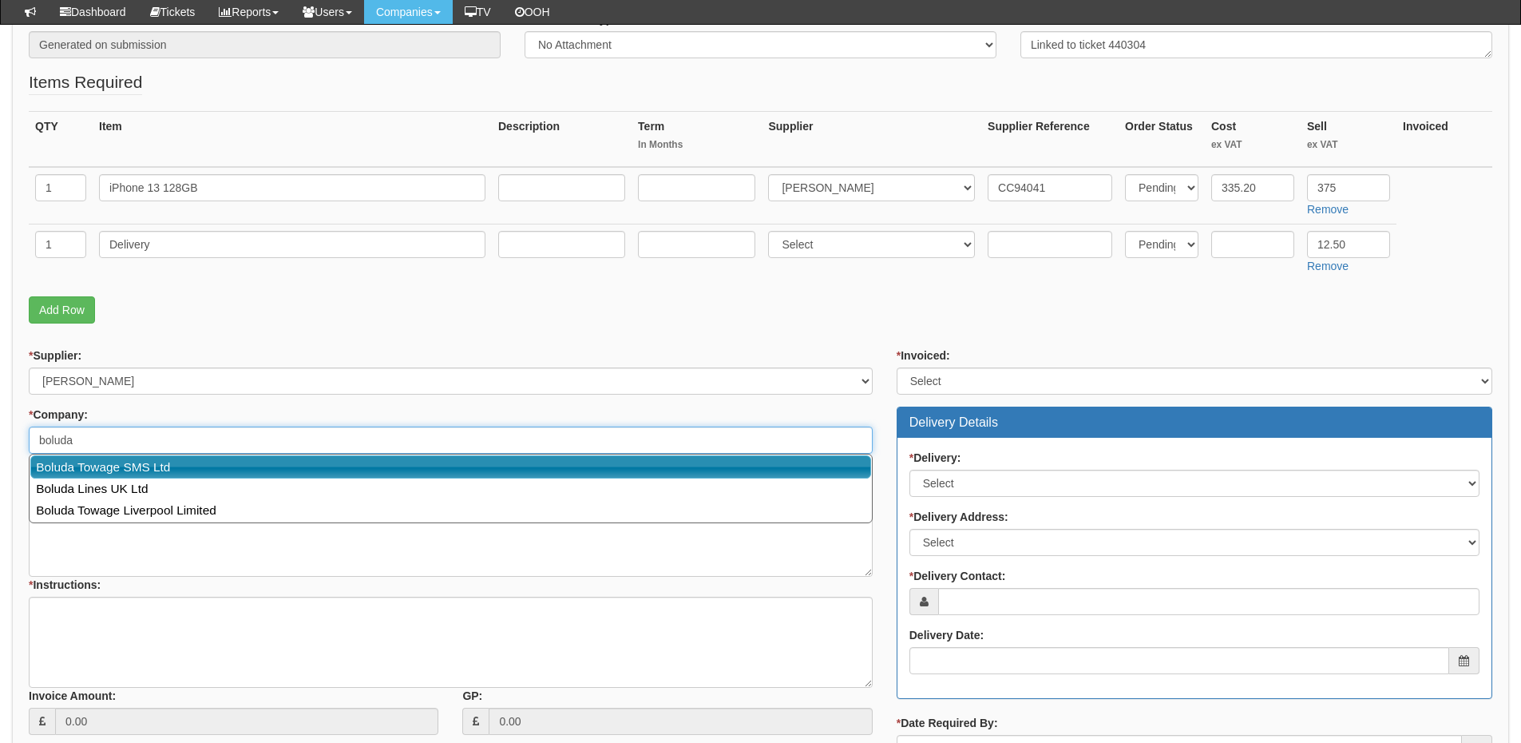
click at [106, 469] on link "Boluda Towage SMS Ltd" at bounding box center [450, 466] width 841 height 23
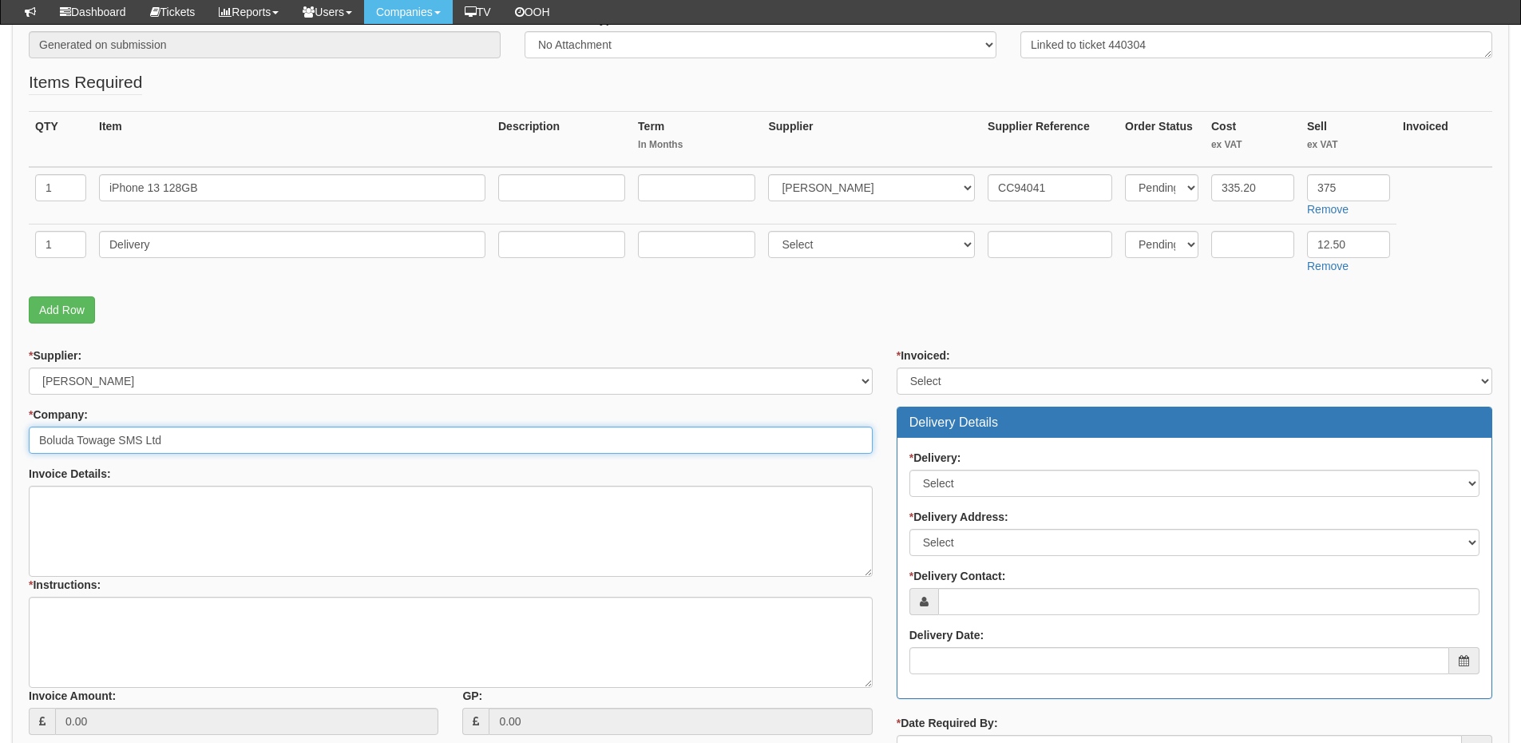
type input "Boluda Towage SMS Ltd"
click at [964, 385] on select "Select Yes No N/A STB (part of order)" at bounding box center [1195, 380] width 596 height 27
select select "2"
click at [897, 367] on select "Select Yes No N/A STB (part of order)" at bounding box center [1195, 380] width 596 height 27
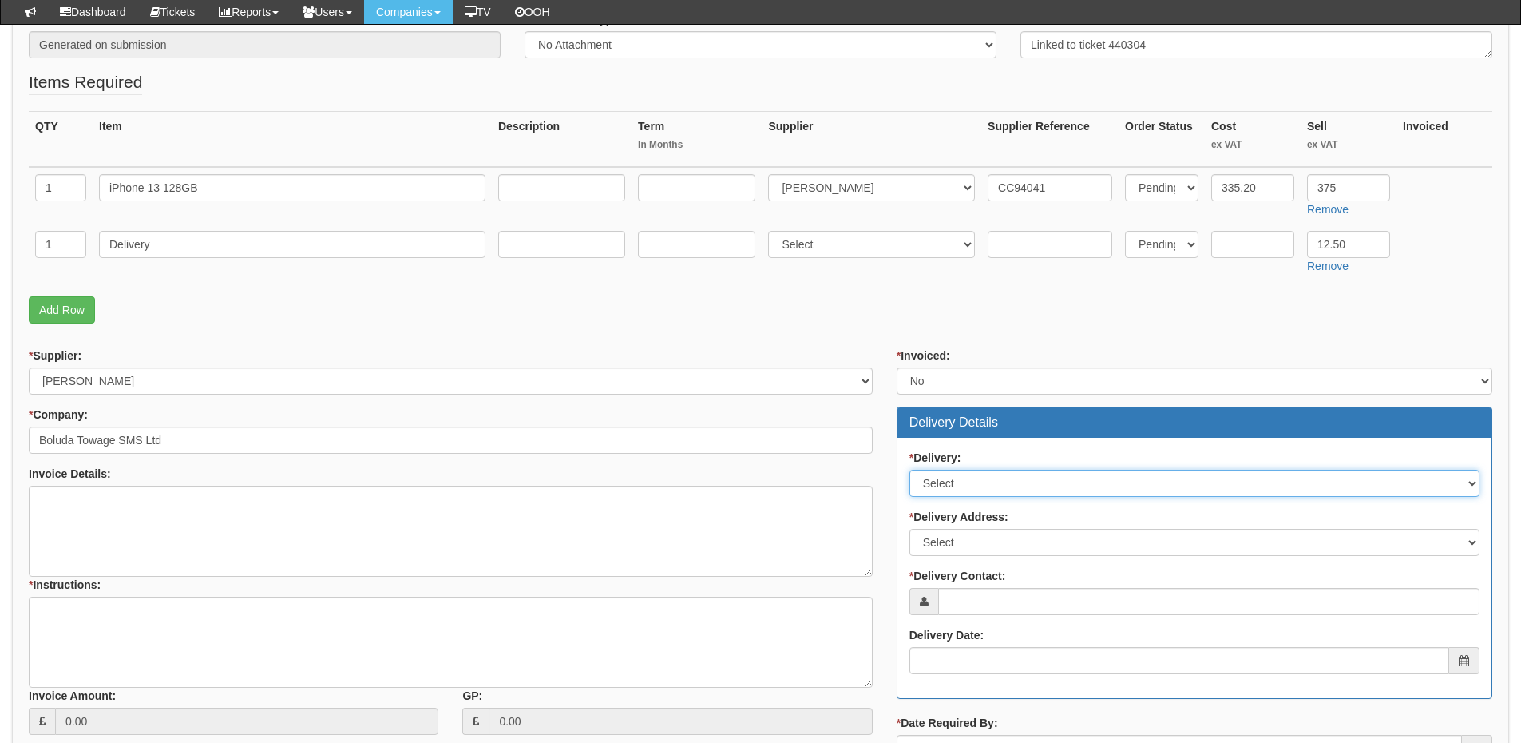
click at [950, 483] on select "Select No Not Applicable Yes" at bounding box center [1194, 482] width 570 height 27
click at [909, 469] on select "Select No Not Applicable Yes" at bounding box center [1194, 482] width 570 height 27
click at [944, 479] on select "Select No Not Applicable Yes" at bounding box center [1194, 482] width 570 height 27
select select "1"
click at [909, 469] on select "Select No Not Applicable Yes" at bounding box center [1194, 482] width 570 height 27
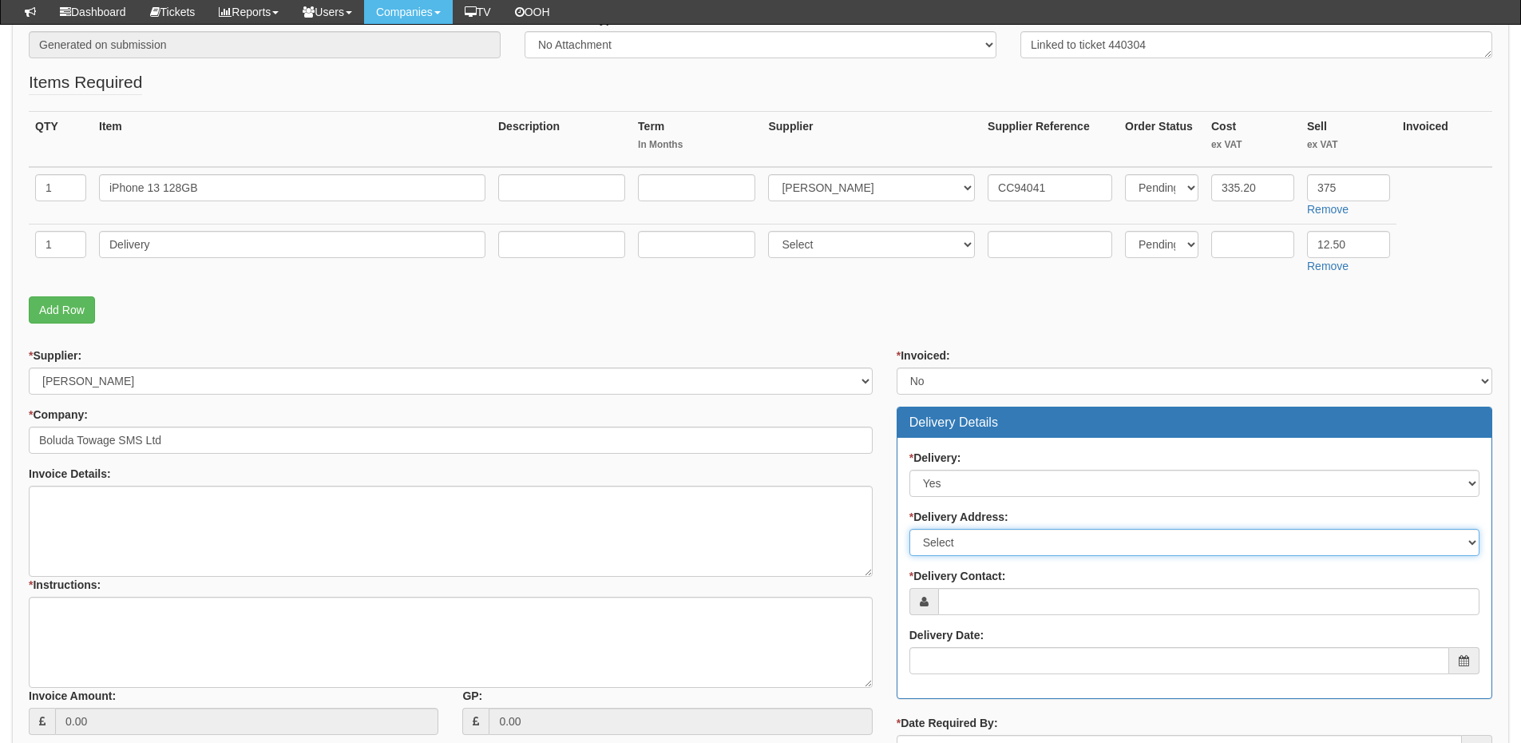
click at [949, 546] on select "Select Not Applicable Main Address - HU130EG Other" at bounding box center [1194, 542] width 570 height 27
select select "company_main_address"
click at [909, 529] on select "Select Not Applicable Main Address - HU130EG Other" at bounding box center [1194, 542] width 570 height 27
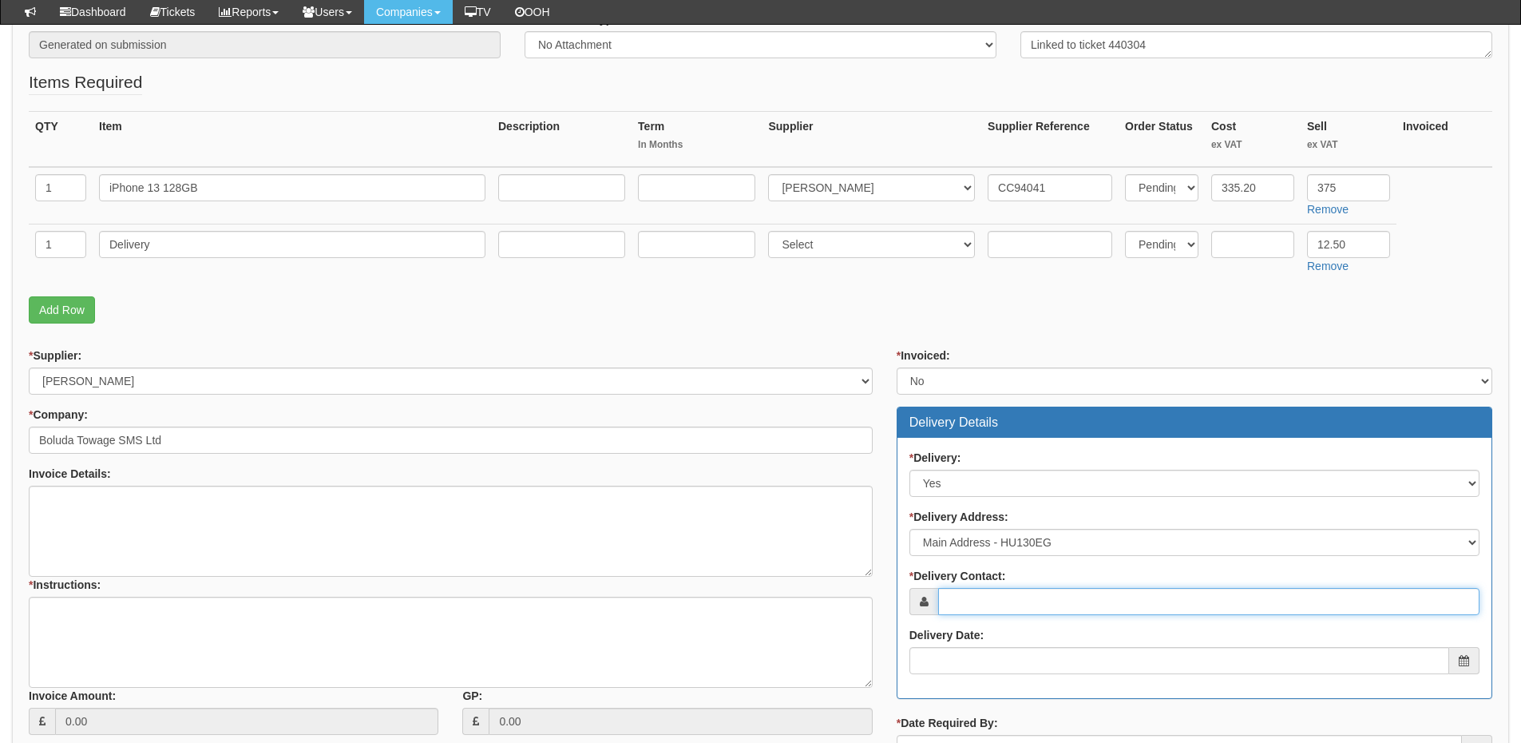
click at [964, 593] on input "* Delivery Contact:" at bounding box center [1208, 601] width 541 height 27
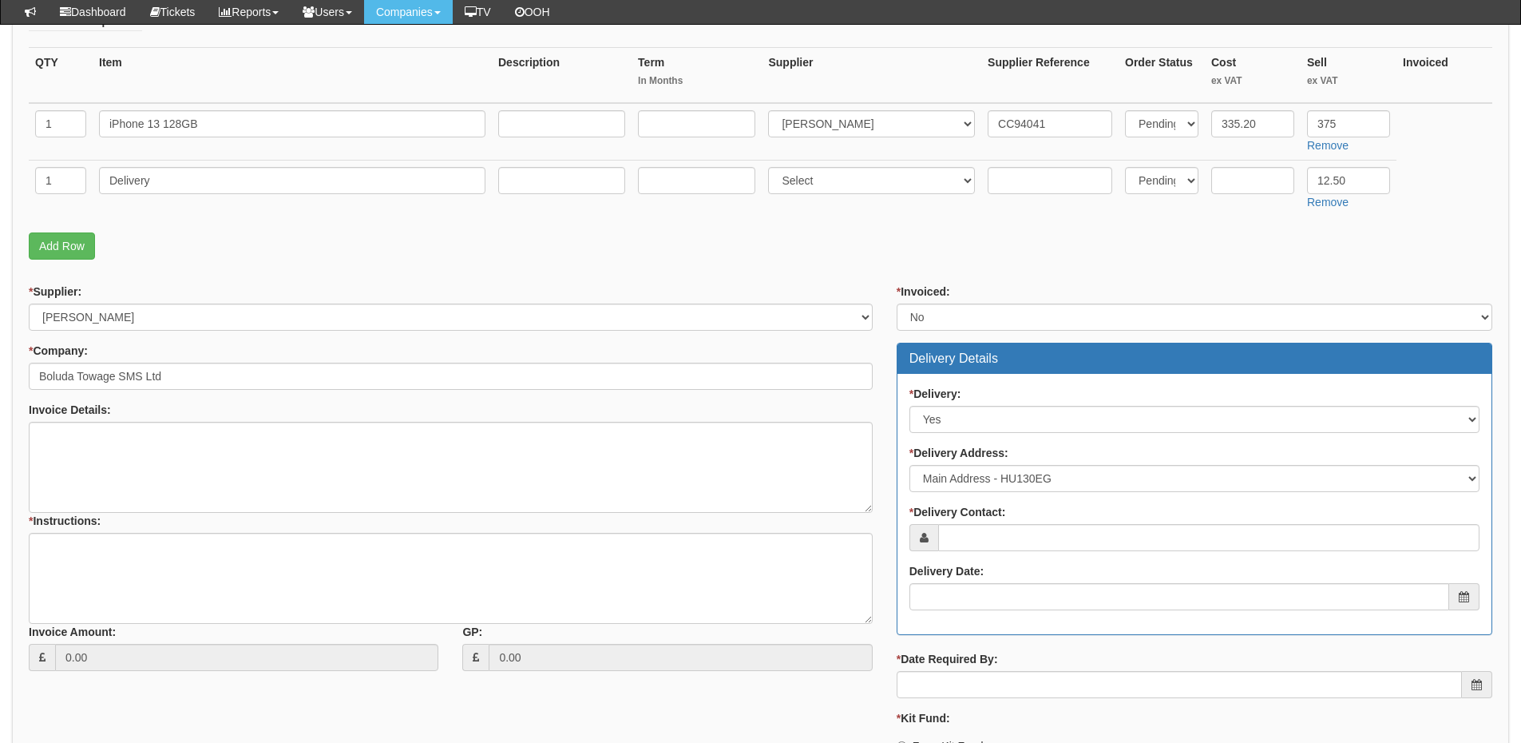
scroll to position [479, 0]
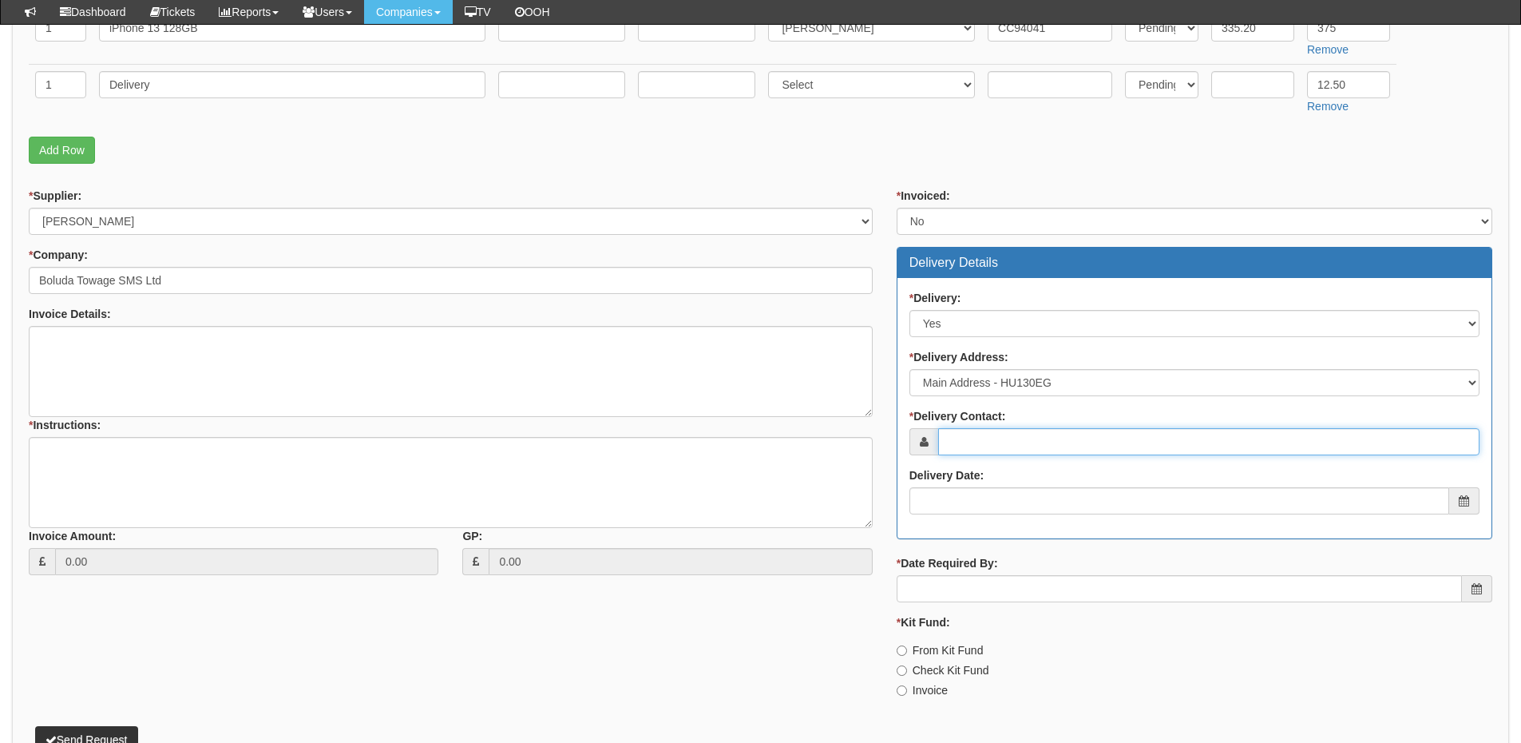
click at [990, 434] on input "* Delivery Contact:" at bounding box center [1208, 441] width 541 height 27
click at [979, 442] on input "* Delivery Contact:" at bounding box center [1208, 441] width 541 height 27
paste input "Sam Stockdale"
type input "Sam Stockdale"
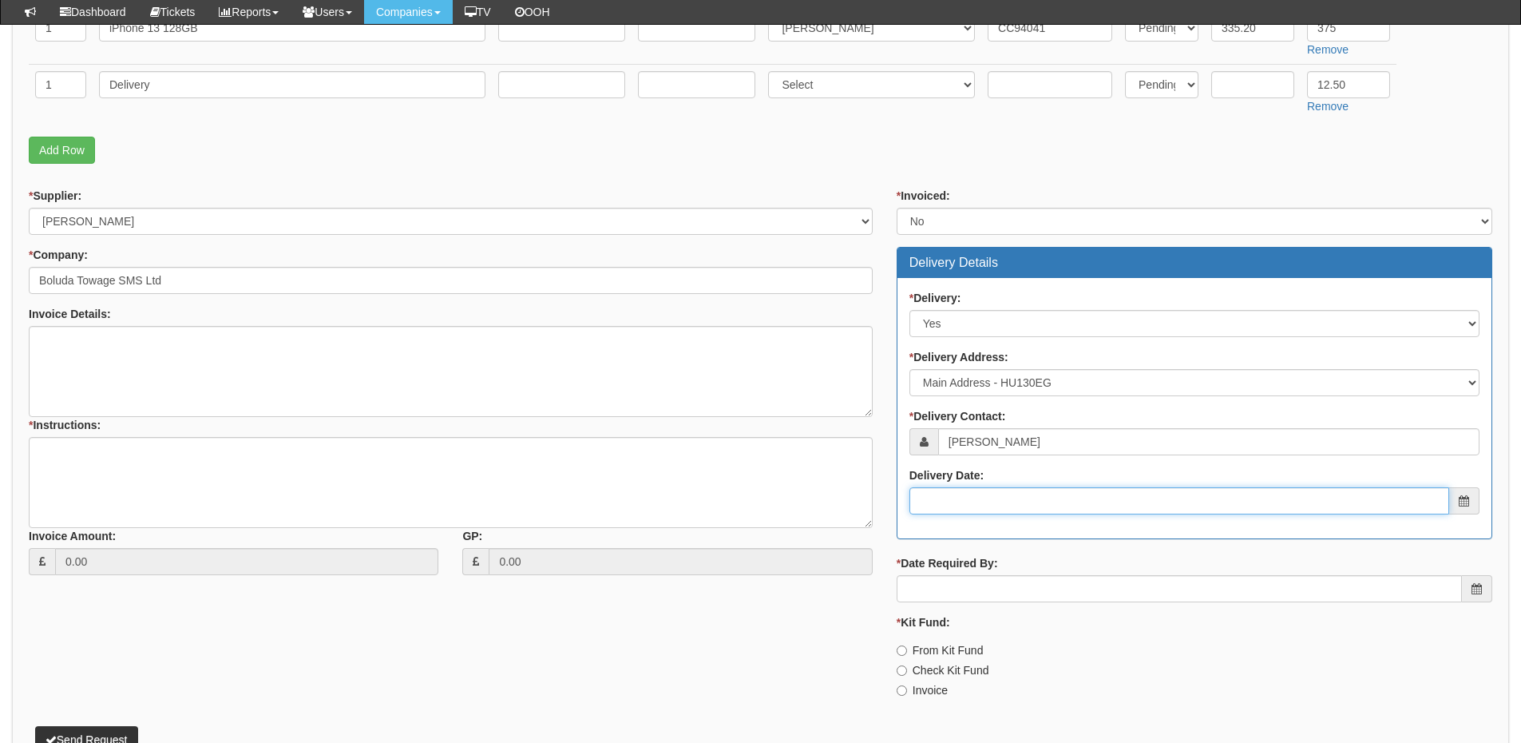
click at [983, 491] on input "Delivery Date:" at bounding box center [1179, 500] width 540 height 27
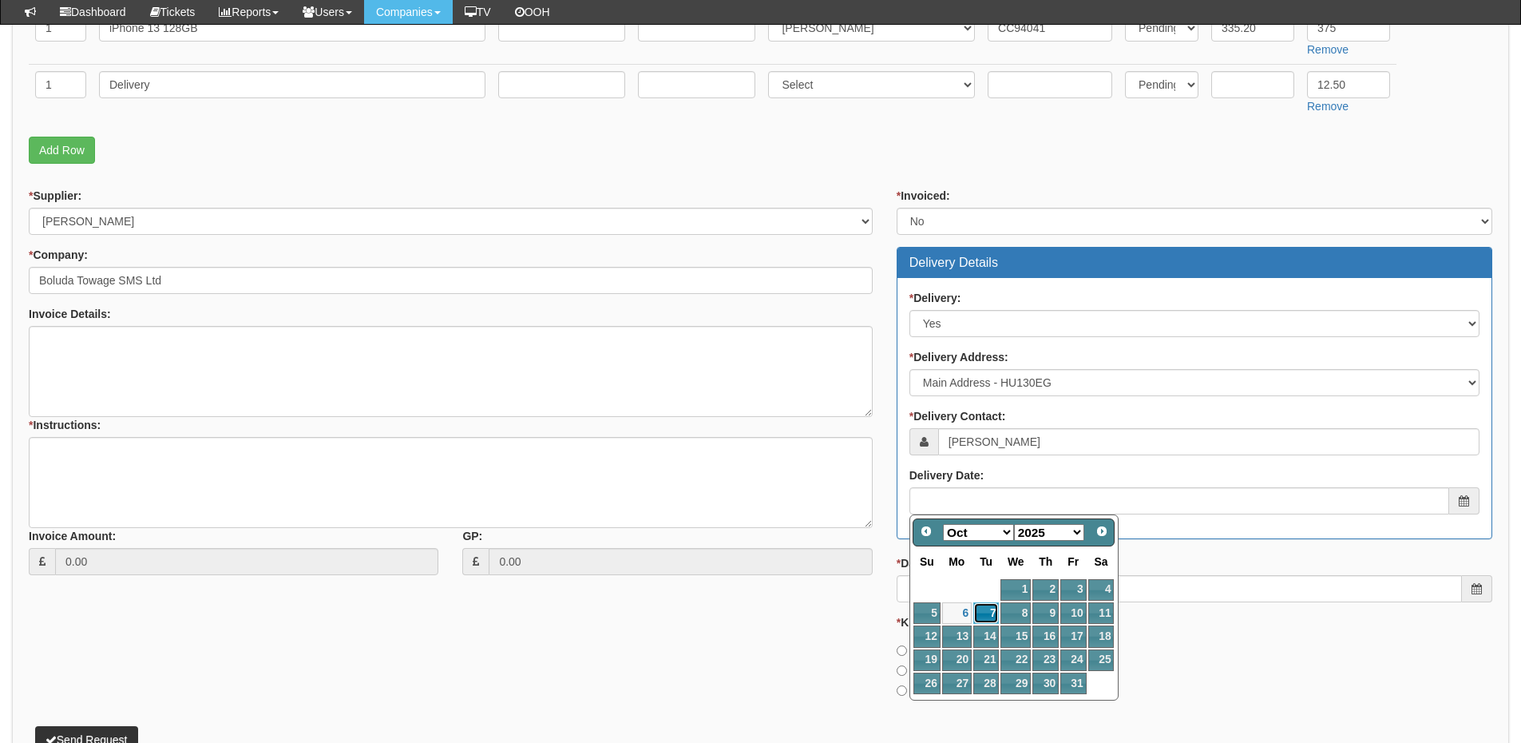
click at [991, 610] on link "7" at bounding box center [986, 613] width 26 height 22
type input "2025-10-07"
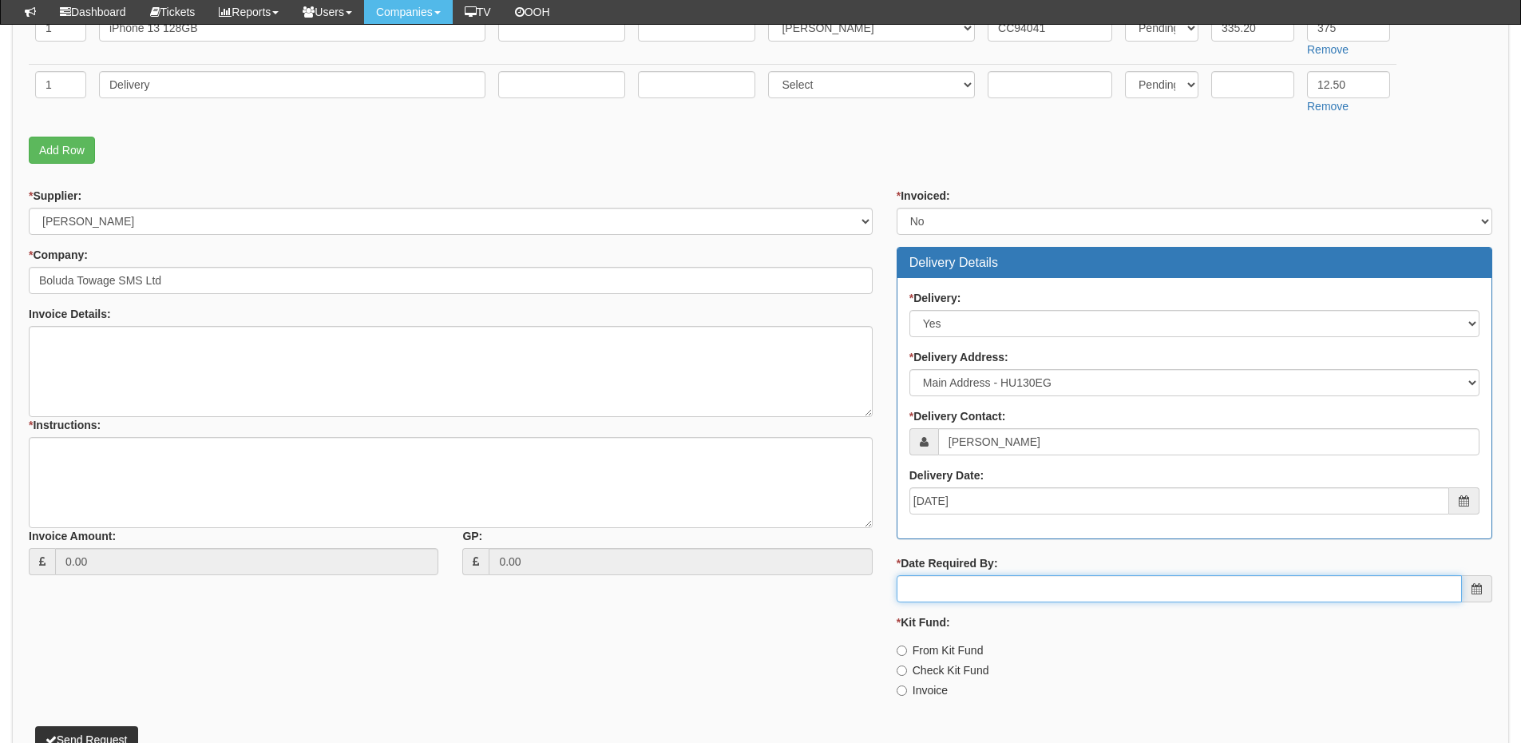
click at [984, 587] on input "* Date Required By:" at bounding box center [1179, 588] width 565 height 27
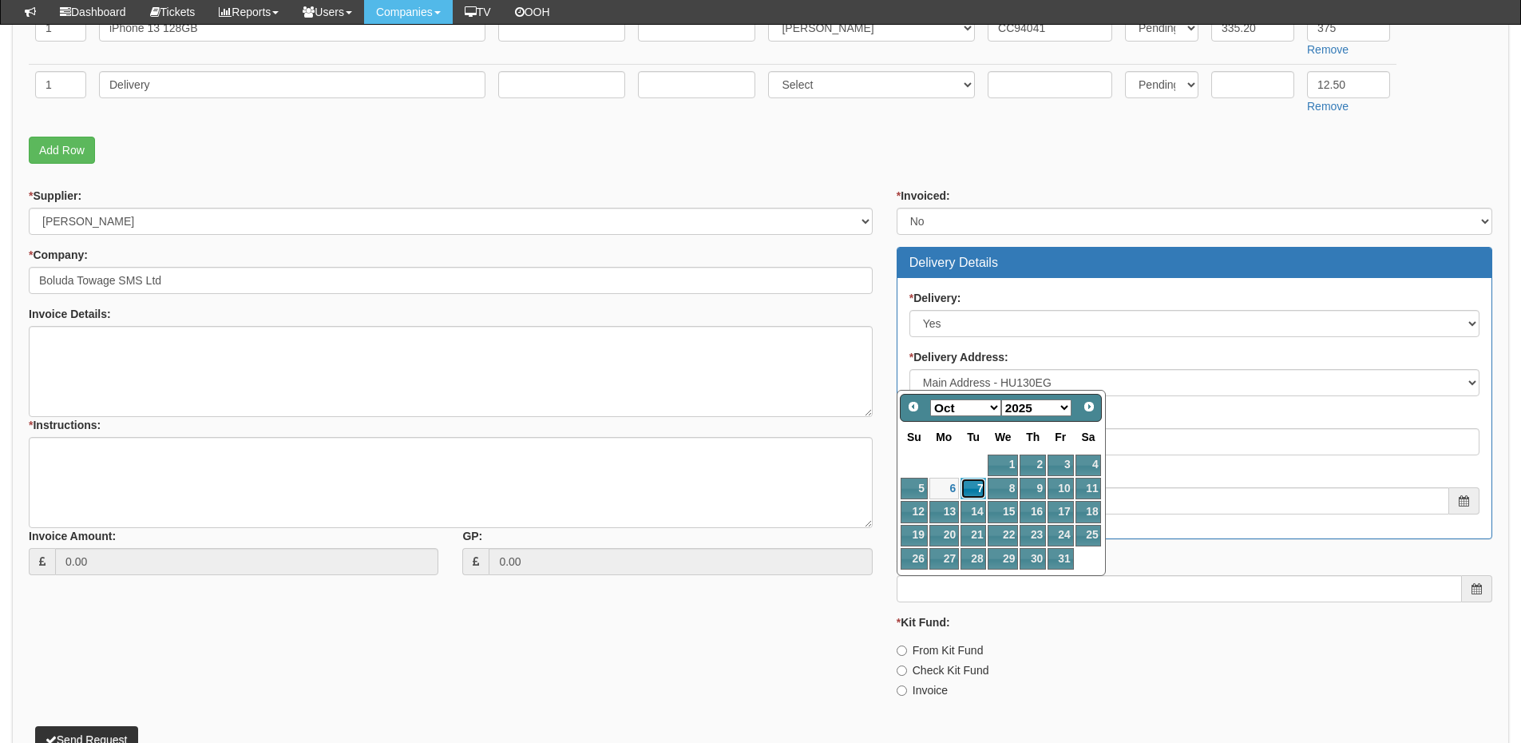
click at [977, 485] on link "7" at bounding box center [974, 488] width 26 height 22
type input "2025-10-07"
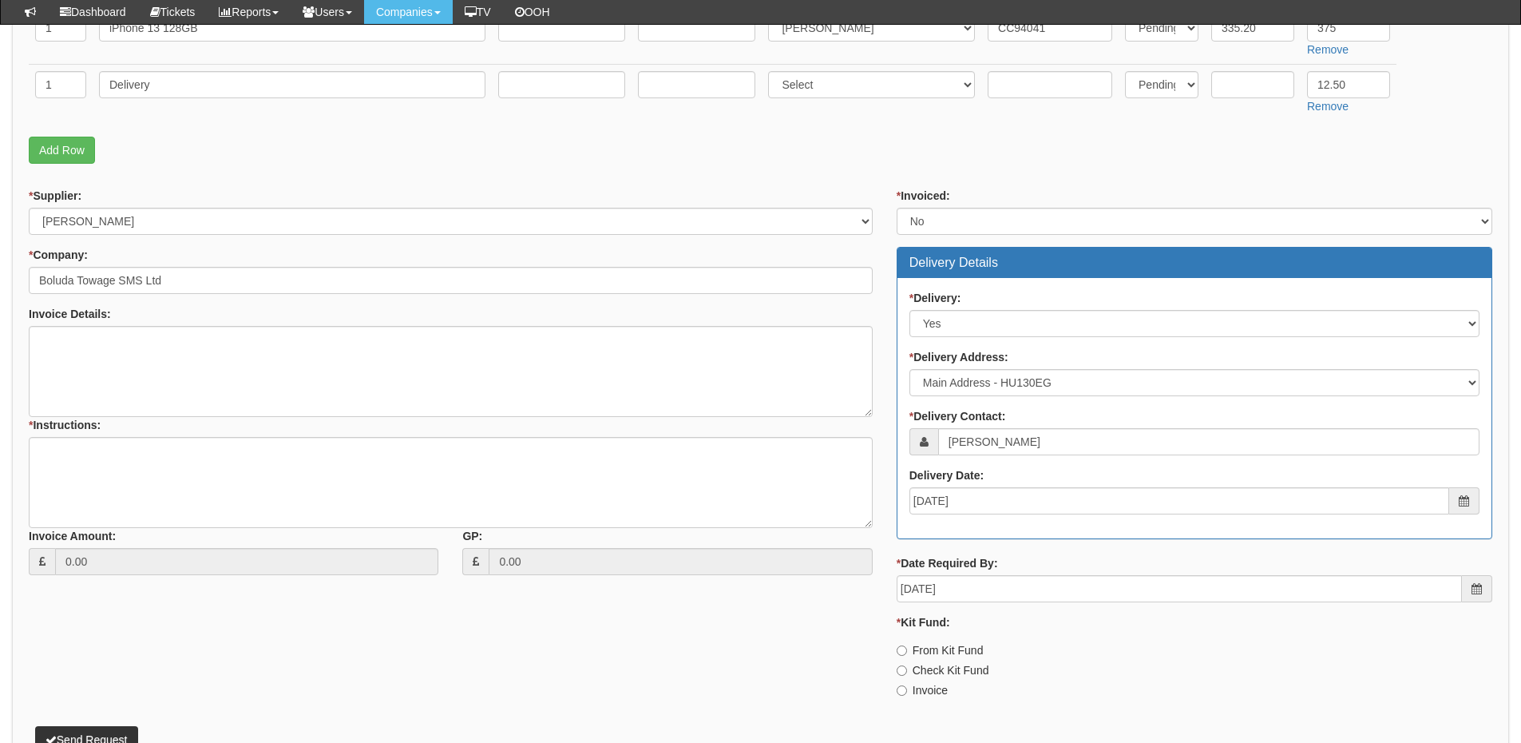
click at [929, 648] on label "From Kit Fund" at bounding box center [940, 650] width 87 height 16
click at [907, 648] on input "From Kit Fund" at bounding box center [902, 650] width 10 height 10
radio input "true"
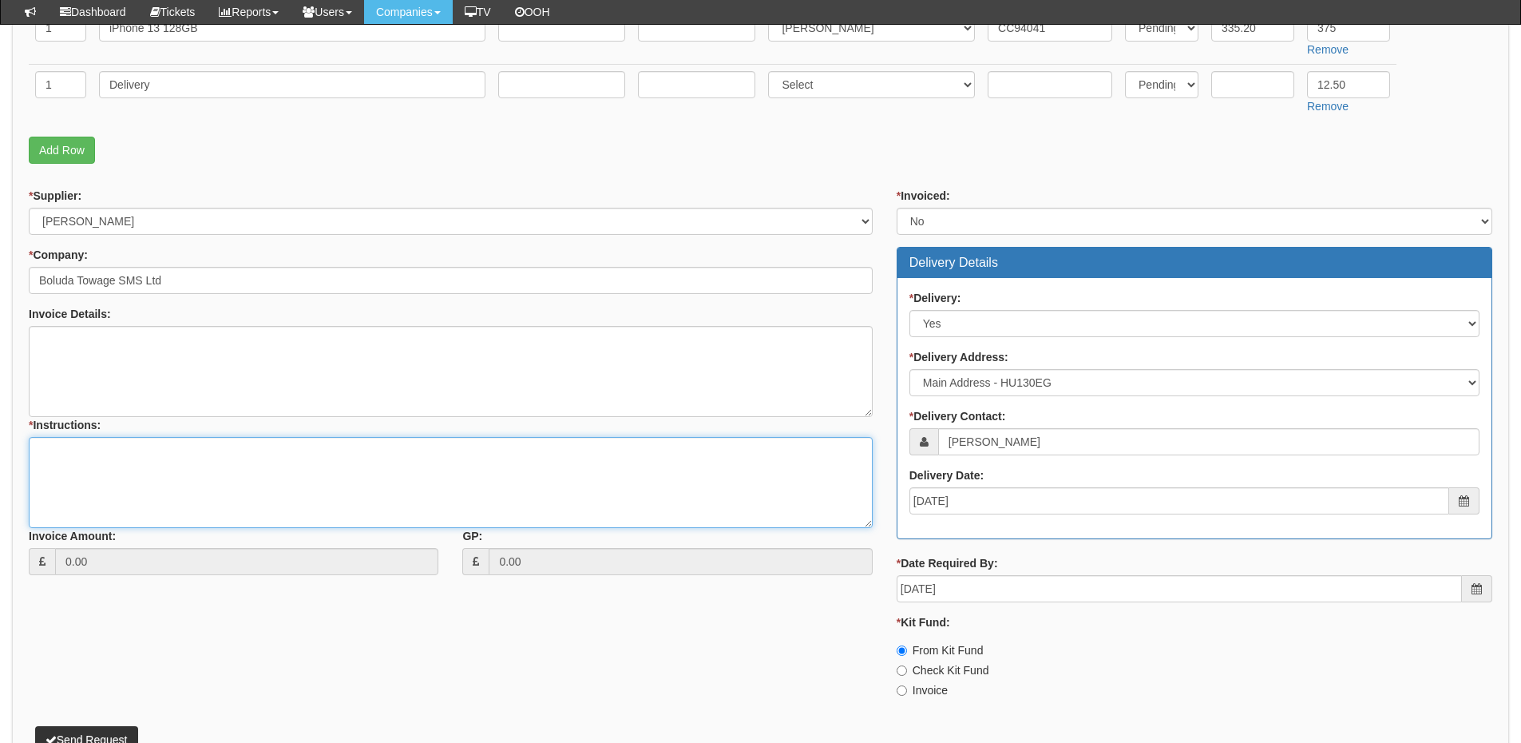
click at [131, 446] on textarea "* Instructions:" at bounding box center [451, 482] width 844 height 91
click at [152, 453] on textarea "Sourced from" at bounding box center [451, 482] width 844 height 91
type textarea "Sourced from Ingram becasue I"
drag, startPoint x: 201, startPoint y: 455, endPoint x: 30, endPoint y: 450, distance: 170.9
click at [30, 450] on textarea "Sourced from Ingram becasue I" at bounding box center [451, 482] width 844 height 91
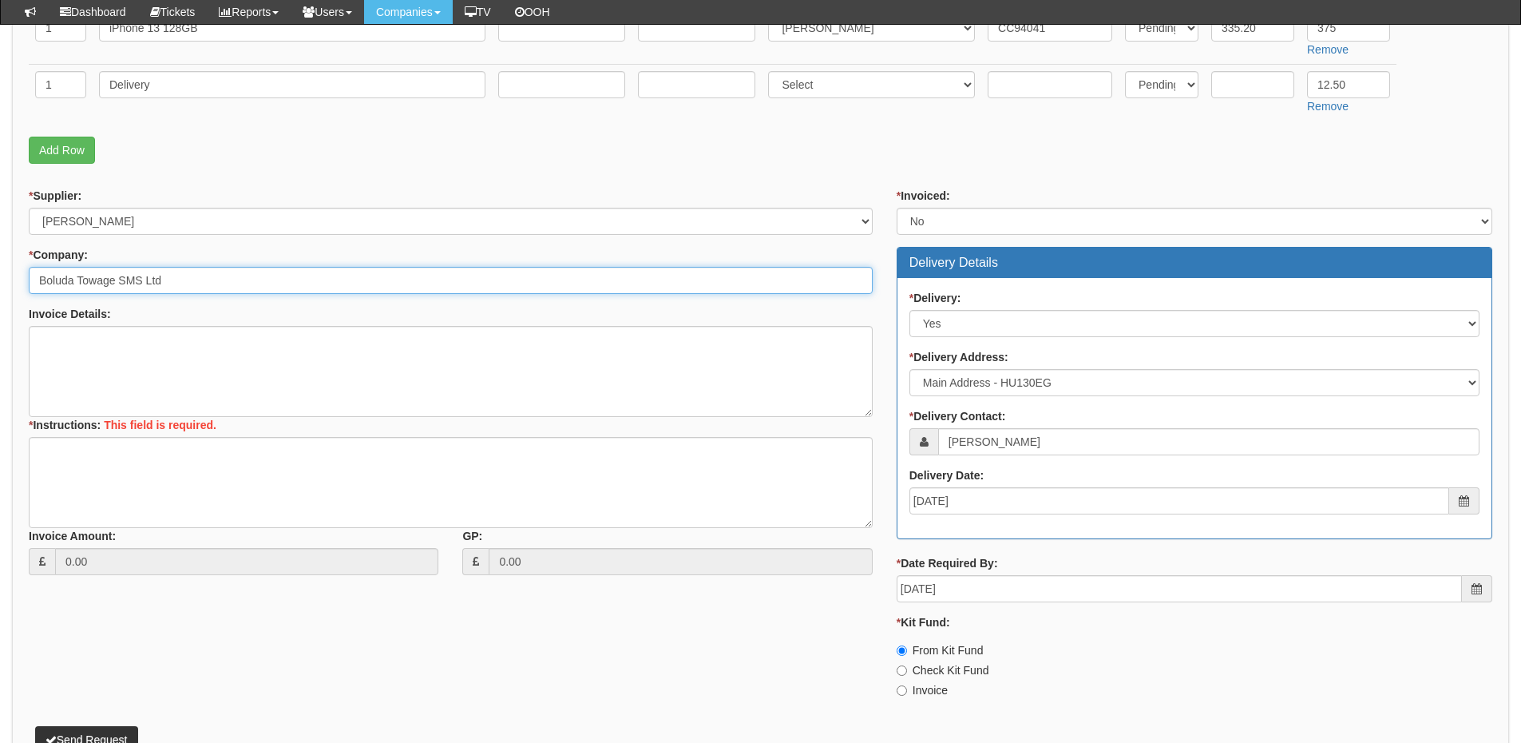
click at [151, 272] on input "Boluda Towage SMS Ltd" at bounding box center [451, 280] width 844 height 27
click at [180, 273] on input "Boluda Towage SMS Ltd" at bounding box center [451, 280] width 844 height 27
click at [212, 203] on div "* Supplier: Select 123 REG.co.uk 1Password 3 4Gon AA Jones Electric Ltd Abzorb …" at bounding box center [451, 211] width 844 height 47
click at [188, 224] on select "Select 123 REG.co.uk 1Password 3 4Gon AA Jones Electric Ltd Abzorb Access Group…" at bounding box center [451, 221] width 844 height 27
click at [29, 208] on select "Select 123 REG.co.uk 1Password 3 4Gon AA Jones Electric Ltd Abzorb Access Group…" at bounding box center [451, 221] width 844 height 27
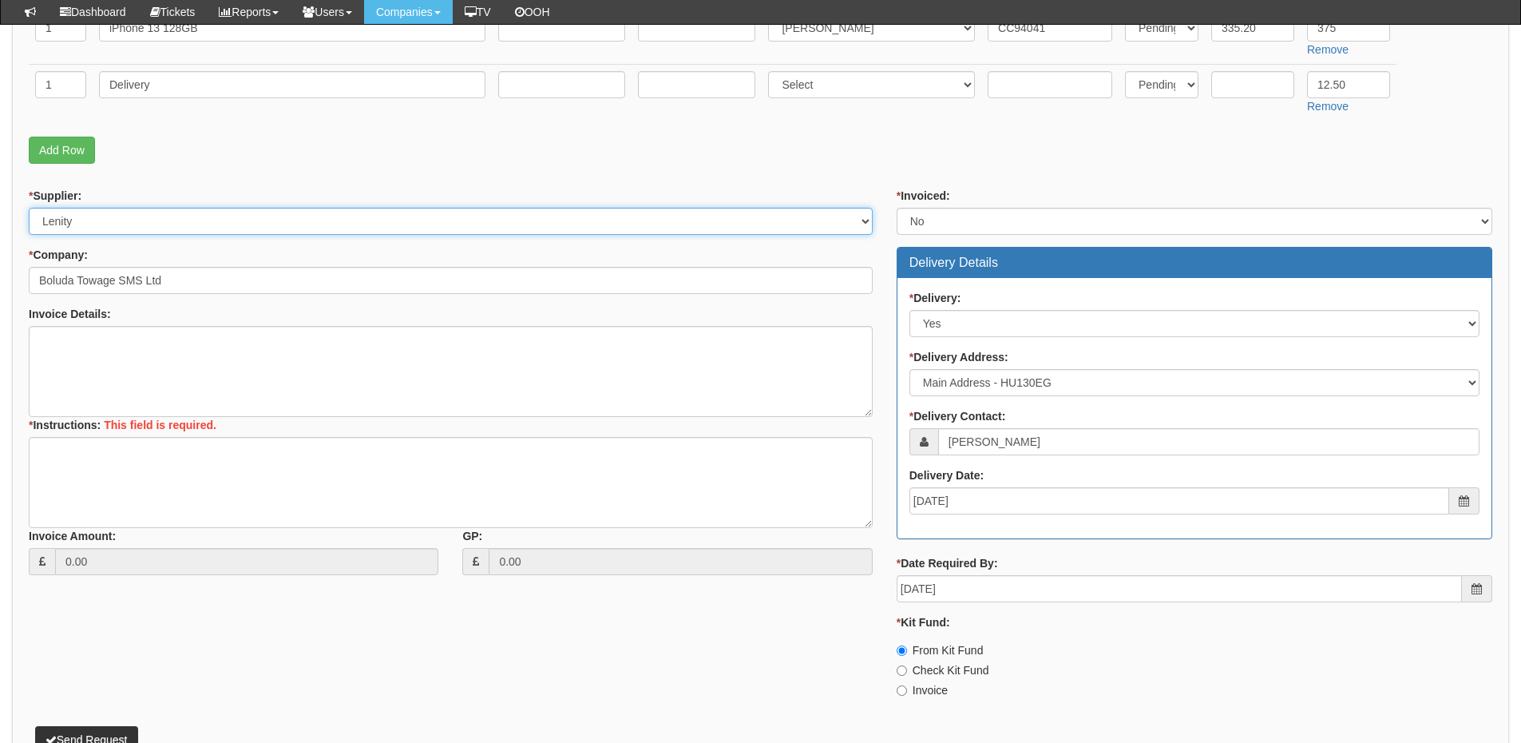
click at [188, 224] on select "Select 123 REG.co.uk 1Password 3 4Gon AA Jones Electric Ltd Abzorb Access Group…" at bounding box center [451, 221] width 844 height 27
select select "260"
click at [29, 208] on select "Select 123 REG.co.uk 1Password 3 4Gon AA Jones Electric Ltd Abzorb Access Group…" at bounding box center [451, 221] width 844 height 27
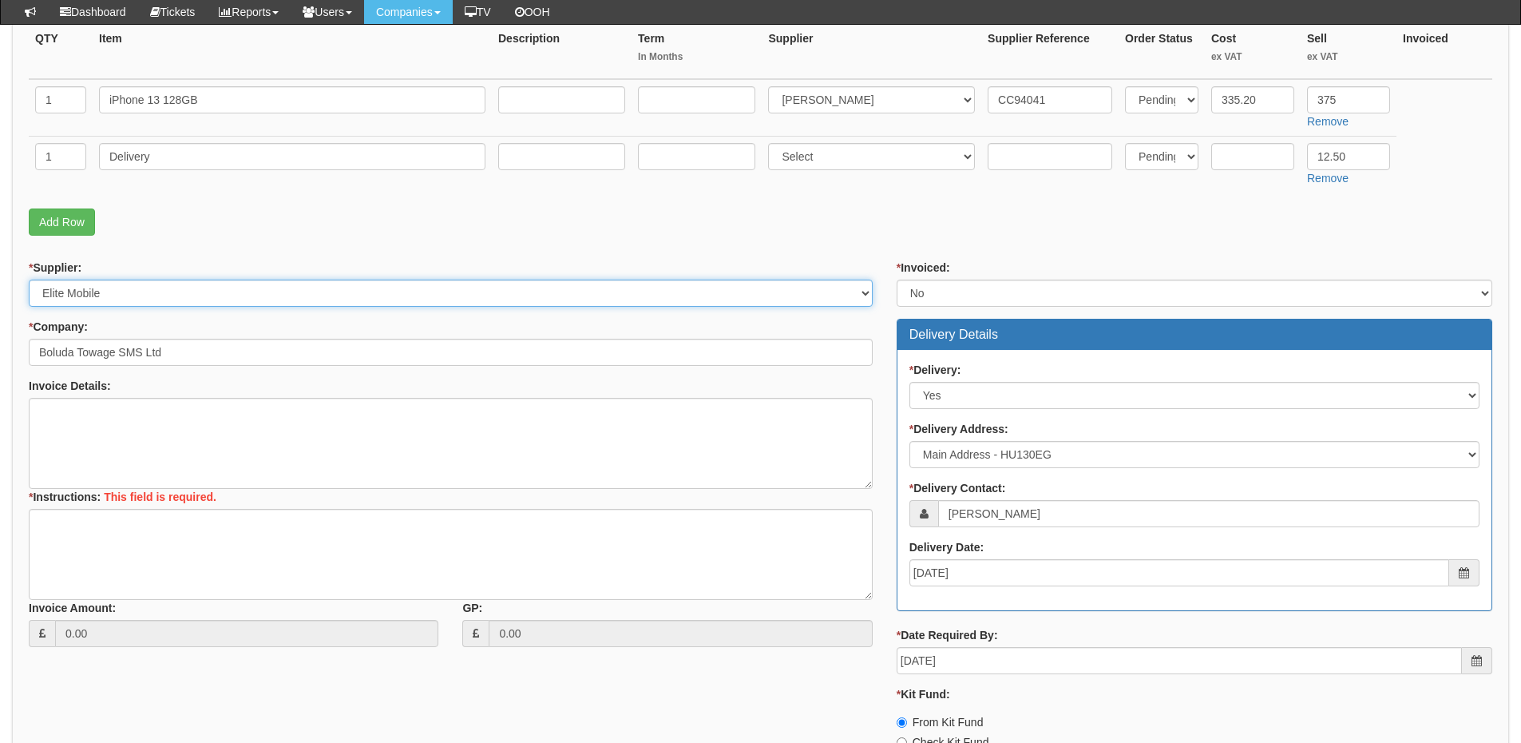
scroll to position [319, 0]
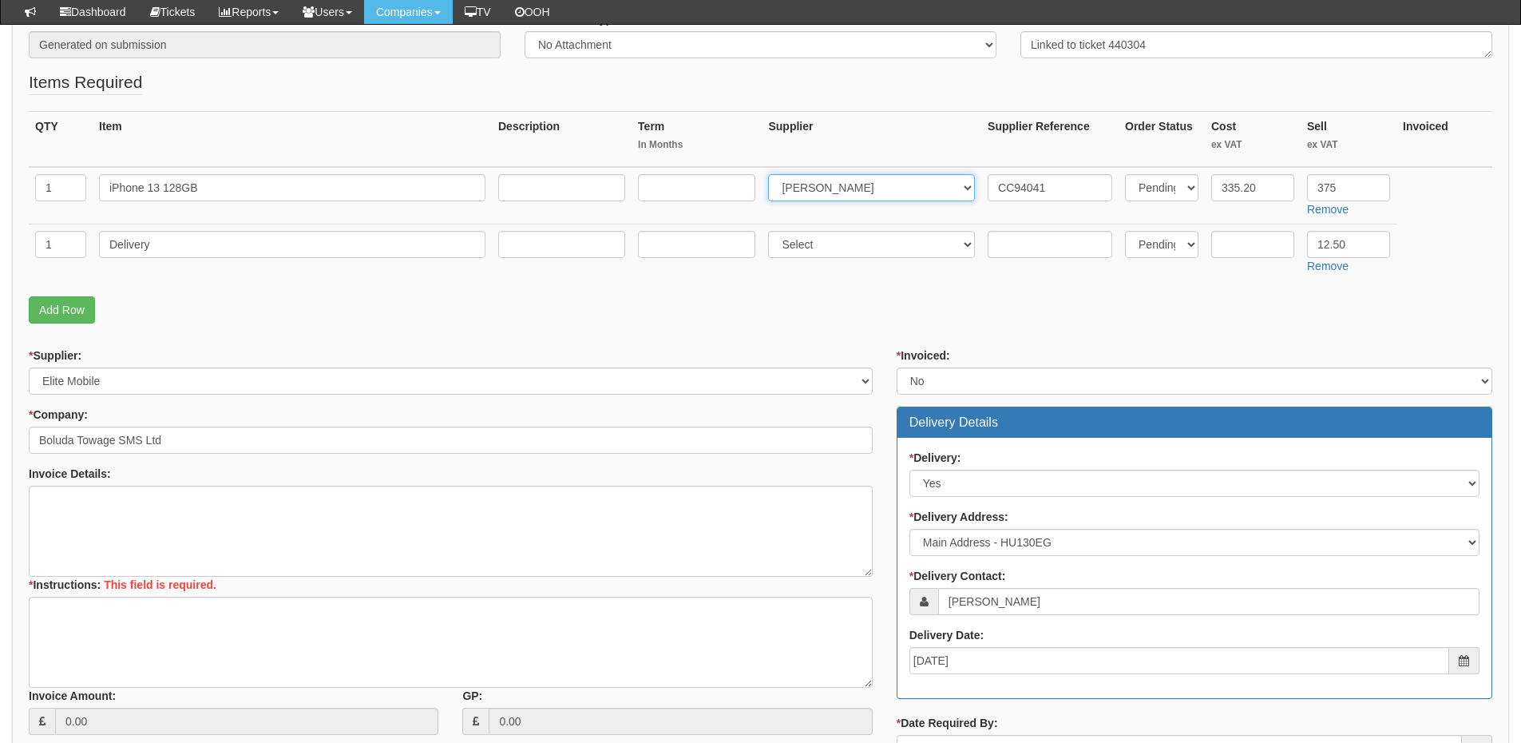
click at [814, 188] on select "Select 123 REG.co.uk 1Password 3 4Gon AA Jones Electric Ltd Abzorb Access Group…" at bounding box center [871, 187] width 207 height 27
select select "260"
click at [772, 174] on select "Select 123 REG.co.uk 1Password 3 4Gon AA Jones Electric Ltd Abzorb Access Group…" at bounding box center [871, 187] width 207 height 27
drag, startPoint x: 1270, startPoint y: 186, endPoint x: 1163, endPoint y: 188, distance: 106.2
click at [1163, 188] on tr "1 iPhone 13 128GB Select 123 REG.co.uk 1Password 3 4Gon AA Jones Electric Ltd A…" at bounding box center [761, 195] width 1464 height 57
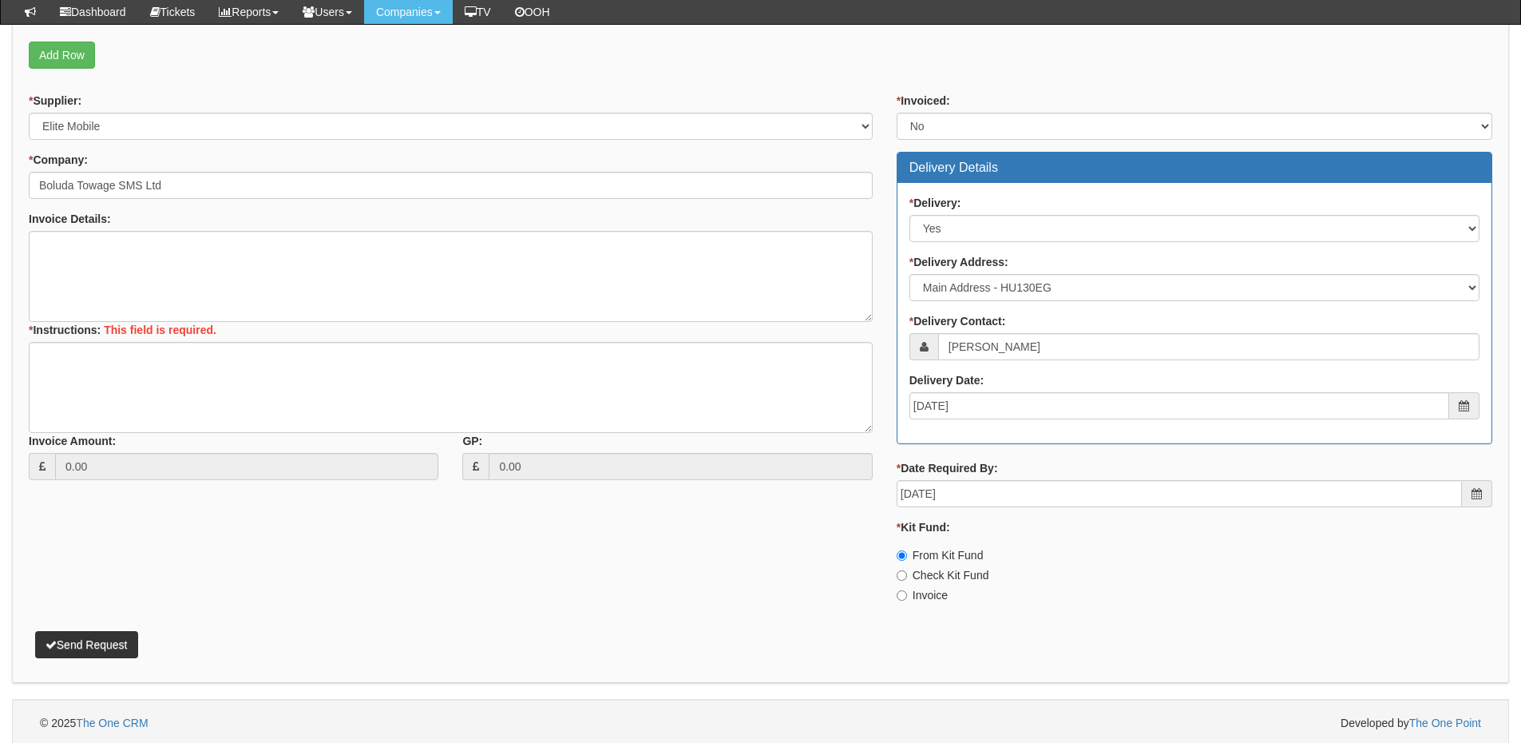
scroll to position [578, 0]
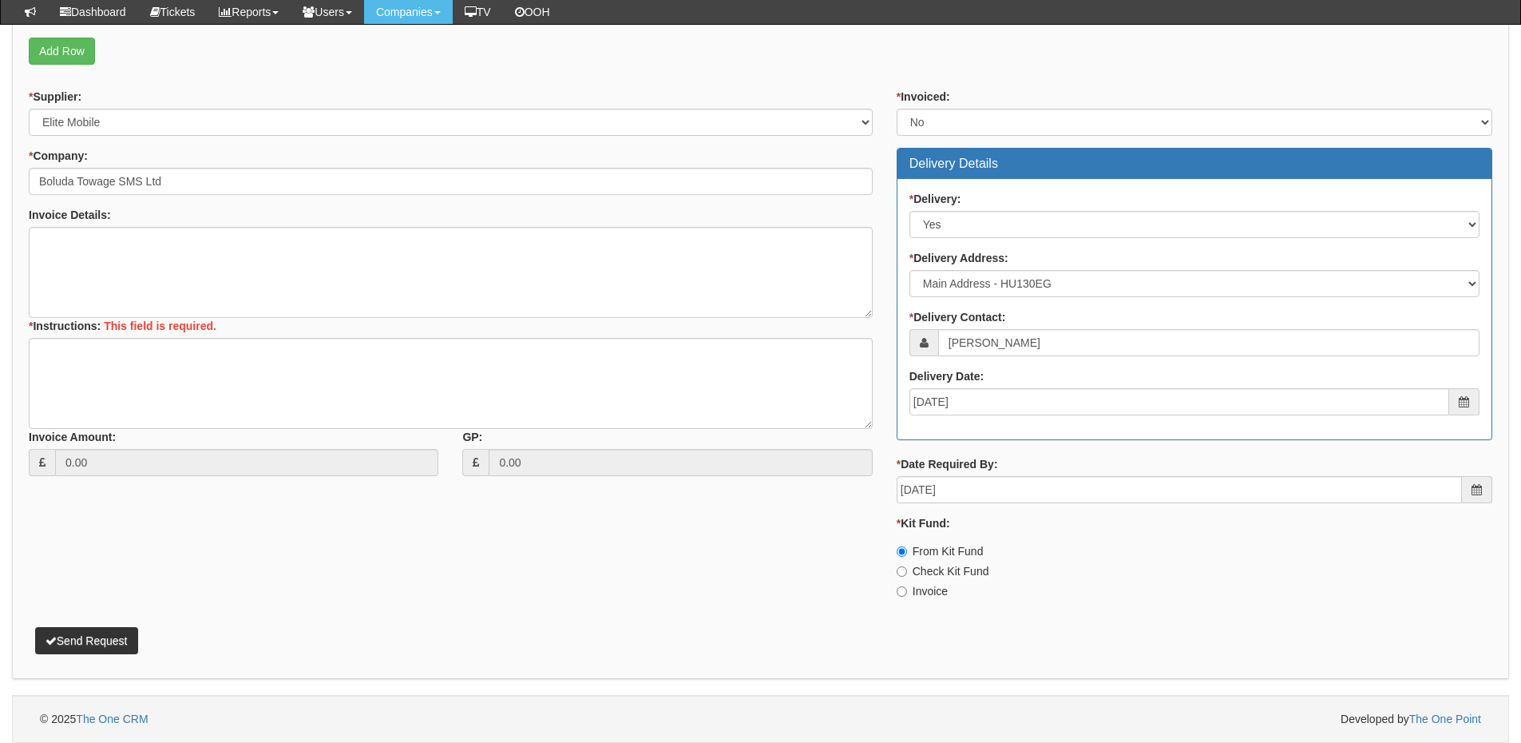
type input "329"
click at [108, 386] on textarea "* Instructions:" at bounding box center [451, 383] width 844 height 91
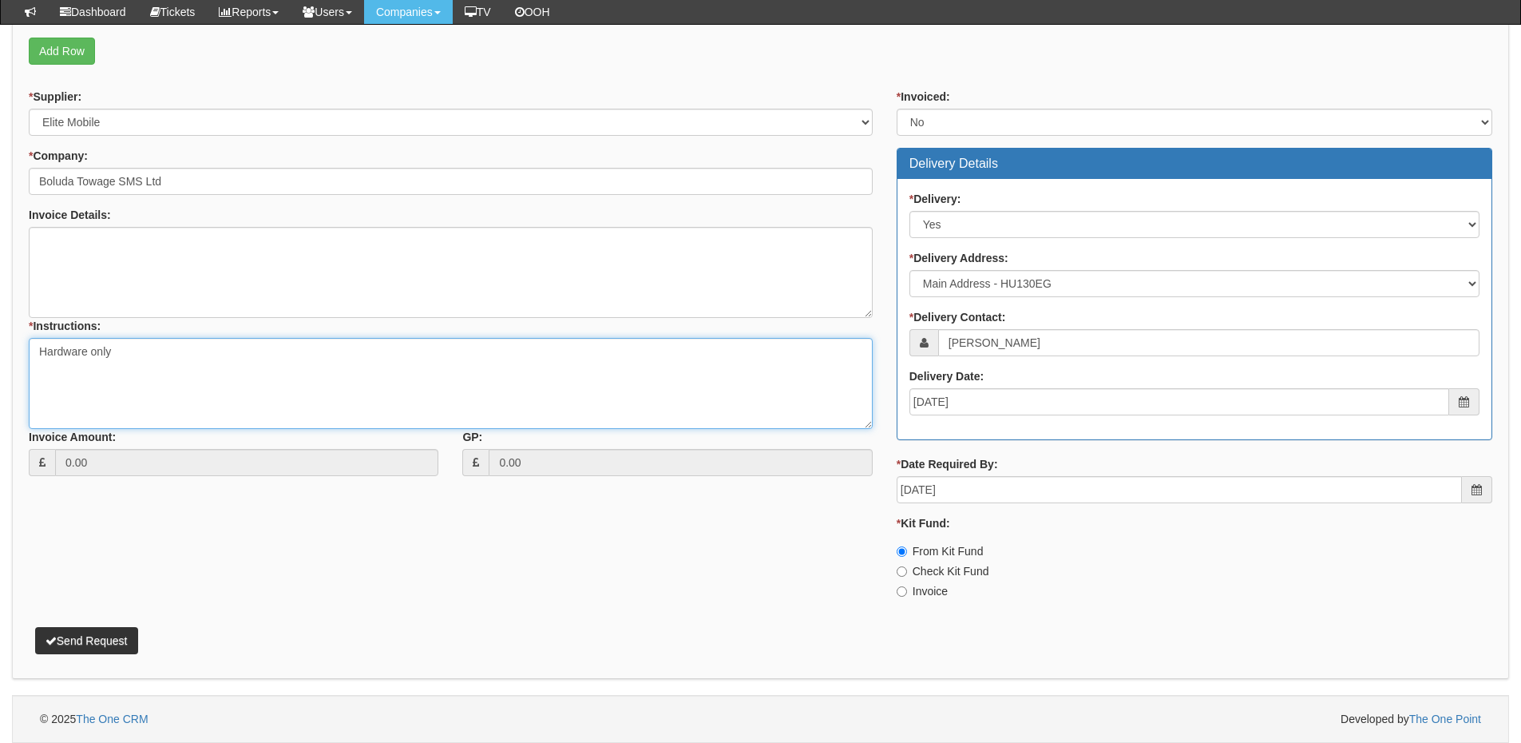
type textarea "Hardware only"
click at [101, 656] on div "Attachment Types: Signed Quote - If a quote has been signed, attach it. Auth em…" at bounding box center [760, 149] width 1497 height 1060
click at [103, 648] on button "Send Request" at bounding box center [86, 640] width 103 height 27
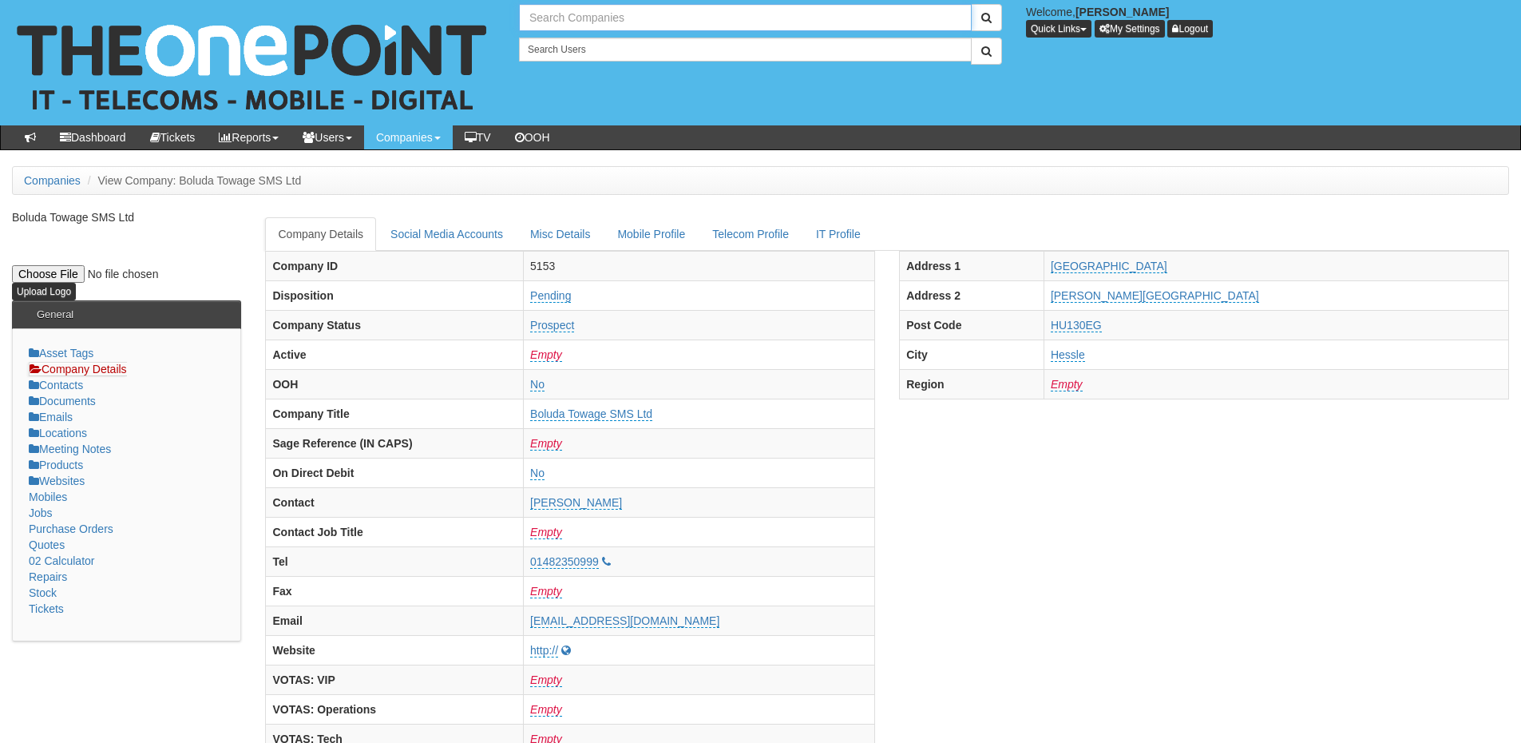
click at [567, 29] on input "text" at bounding box center [745, 17] width 453 height 27
click at [580, 38] on link "RMS Group Holdings Ltd" at bounding box center [746, 44] width 450 height 23
type input "RMS Group Holdings Ltd"
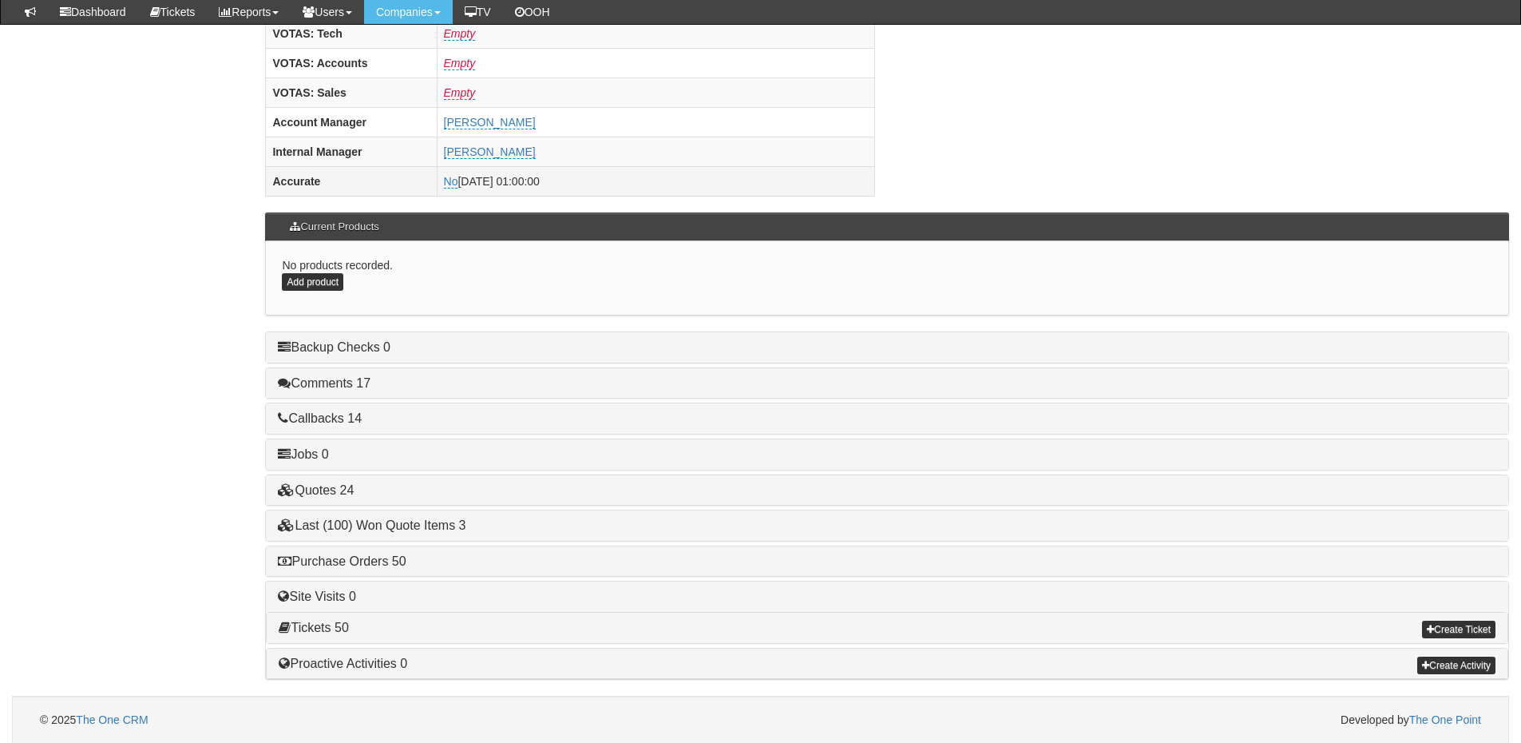
scroll to position [665, 0]
click at [388, 565] on link "Purchase Orders 50" at bounding box center [342, 560] width 128 height 14
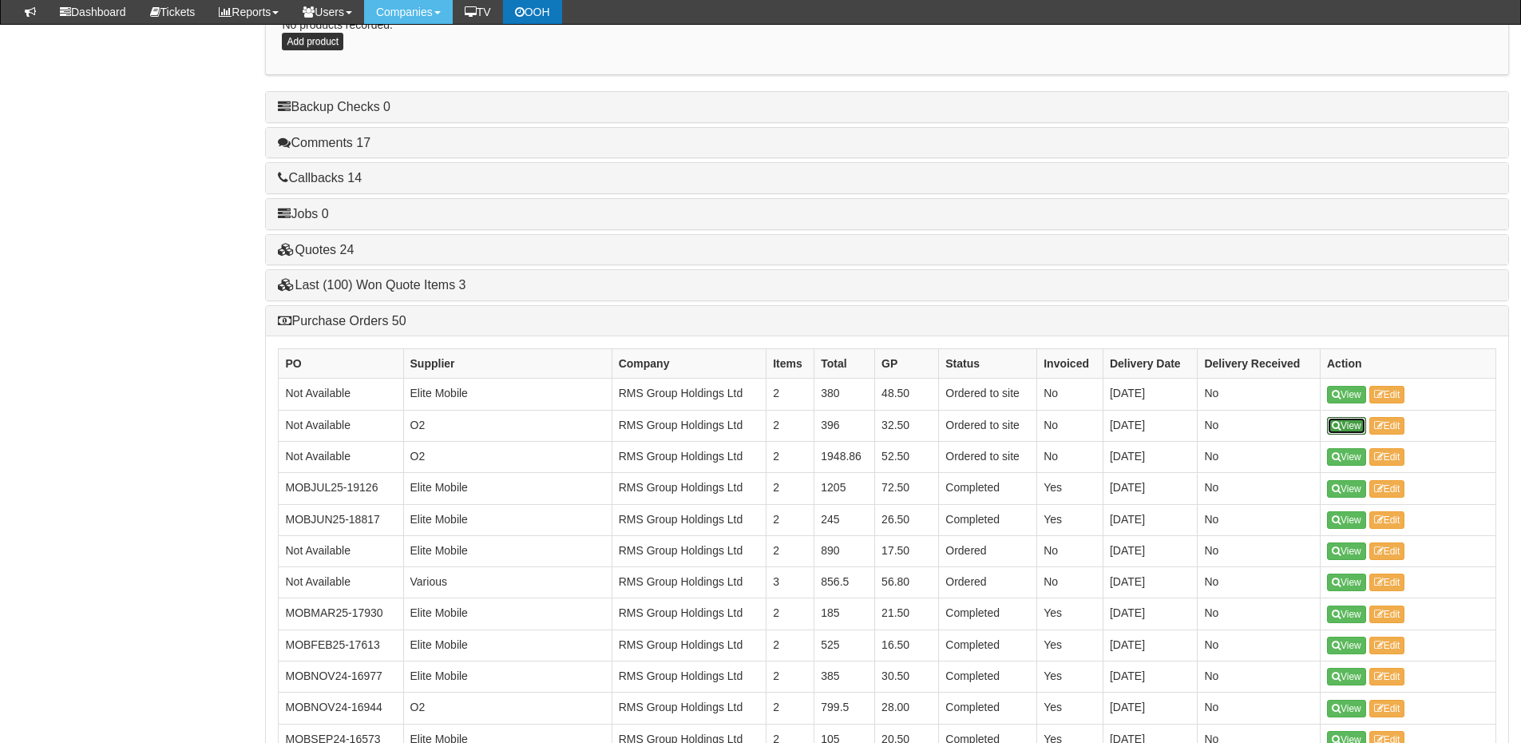
scroll to position [904, 0]
